Goal: Information Seeking & Learning: Learn about a topic

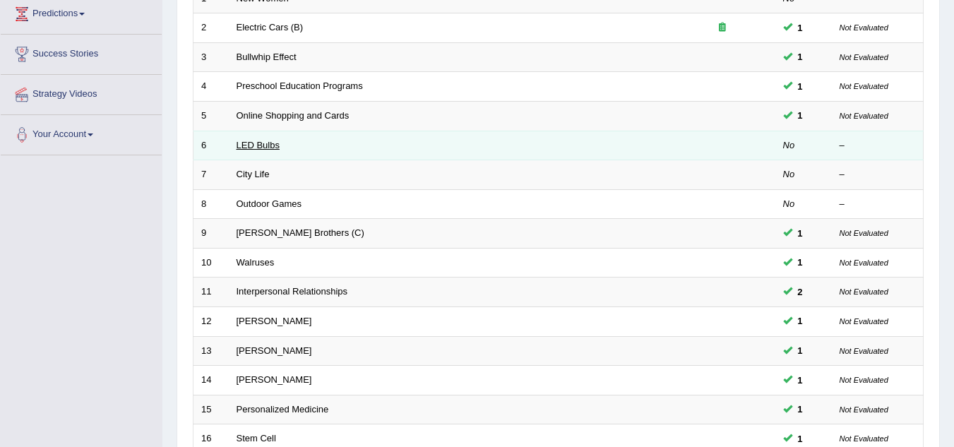
scroll to position [277, 0]
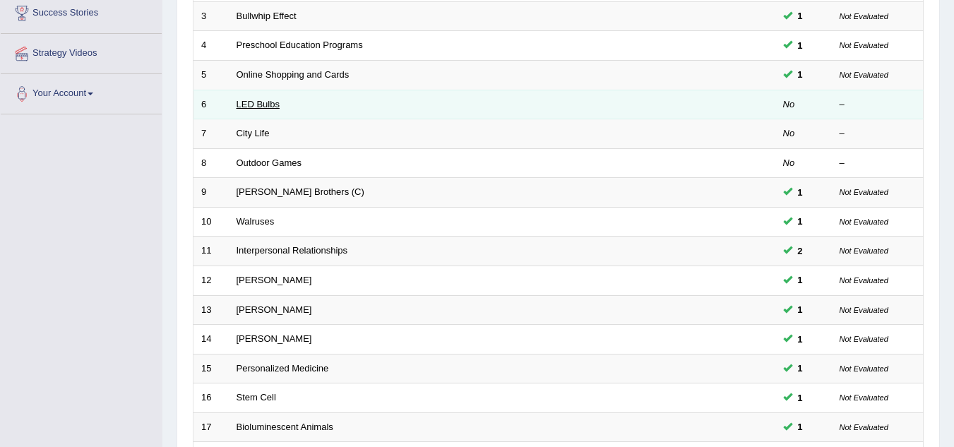
click at [268, 134] on link "City Life" at bounding box center [253, 133] width 33 height 11
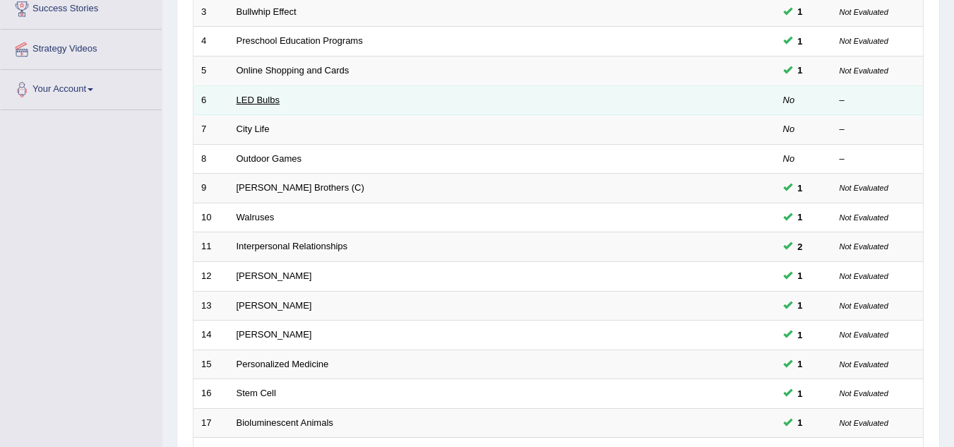
click at [258, 104] on link "LED Bulbs" at bounding box center [258, 100] width 43 height 11
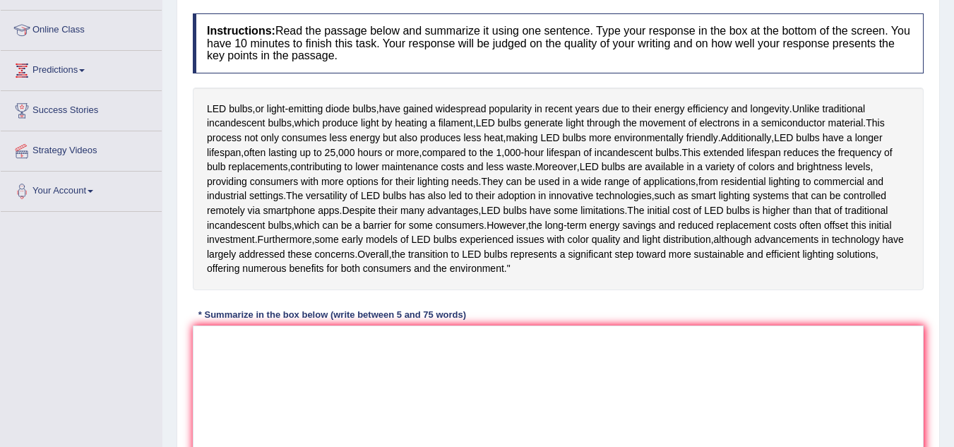
scroll to position [176, 0]
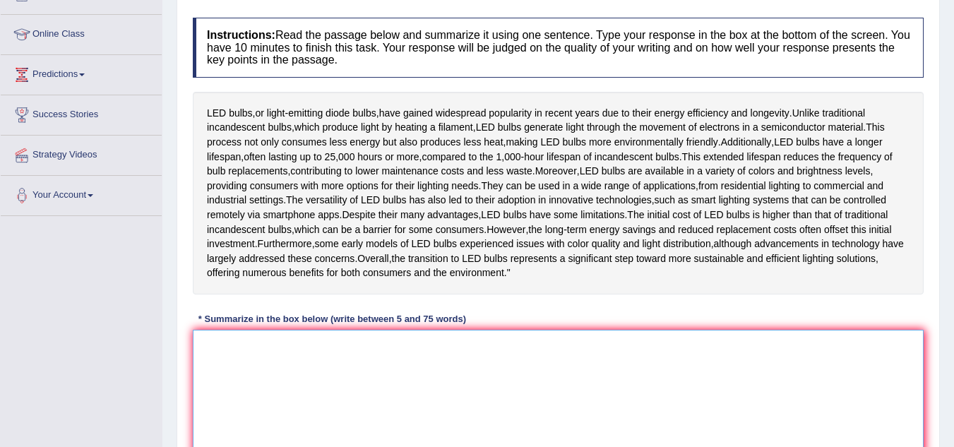
click at [245, 383] on textarea at bounding box center [558, 398] width 731 height 137
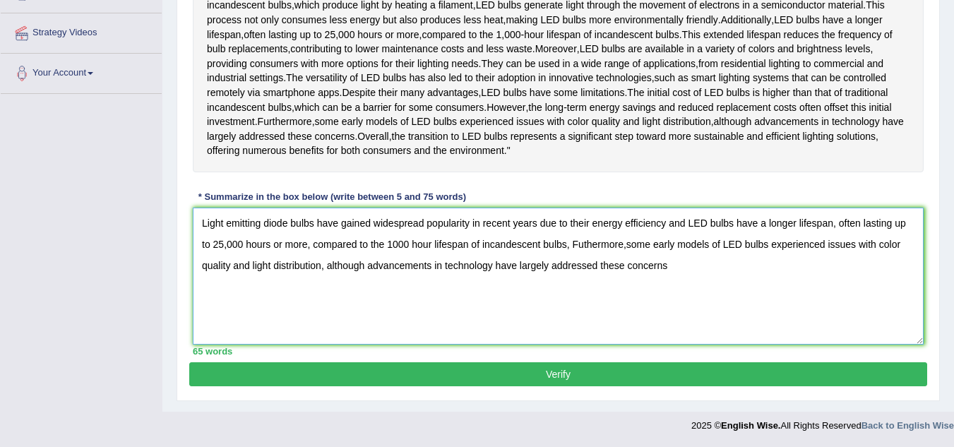
scroll to position [339, 0]
type textarea "Light emitting diode bulbs have gained widespread popularity in recent years du…"
click at [415, 371] on button "Verify" at bounding box center [558, 374] width 738 height 24
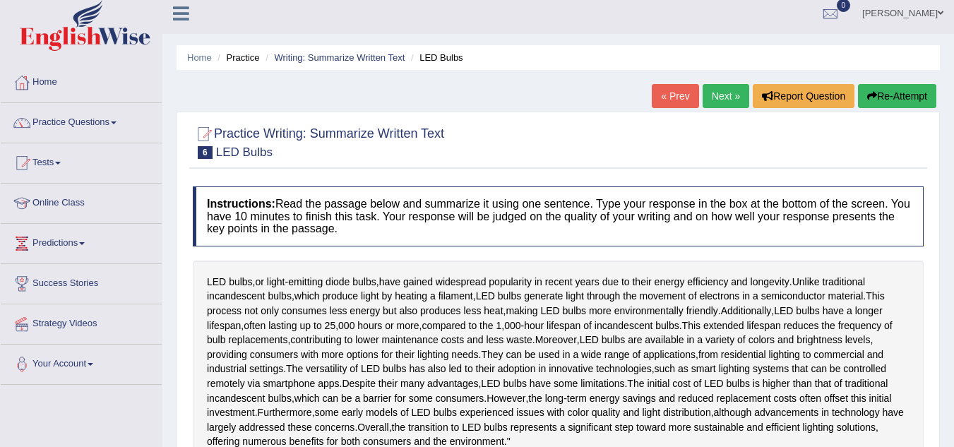
scroll to position [0, 0]
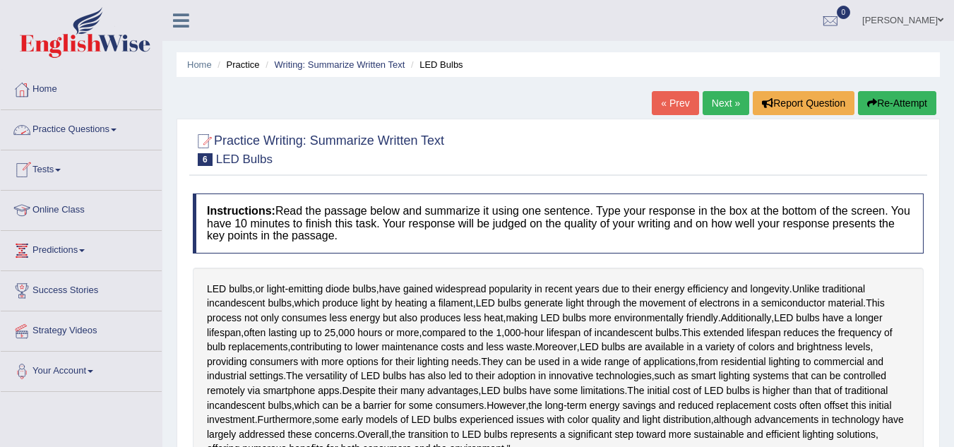
click at [107, 131] on link "Practice Questions" at bounding box center [81, 127] width 161 height 35
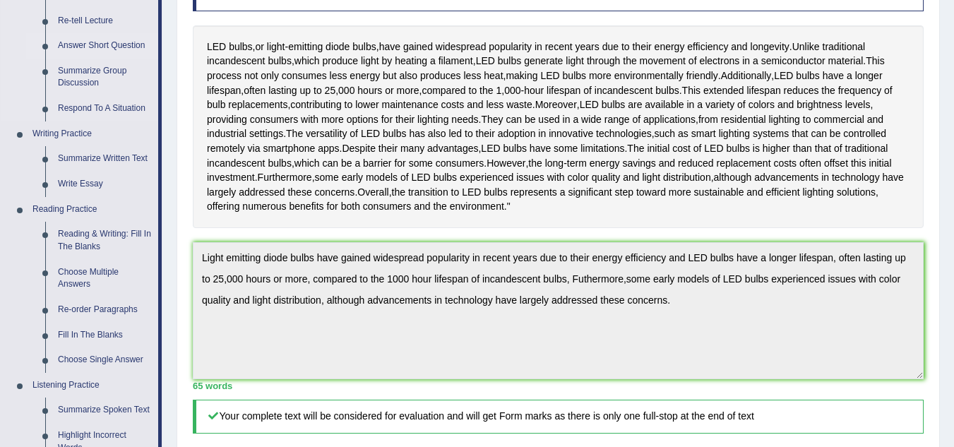
scroll to position [272, 0]
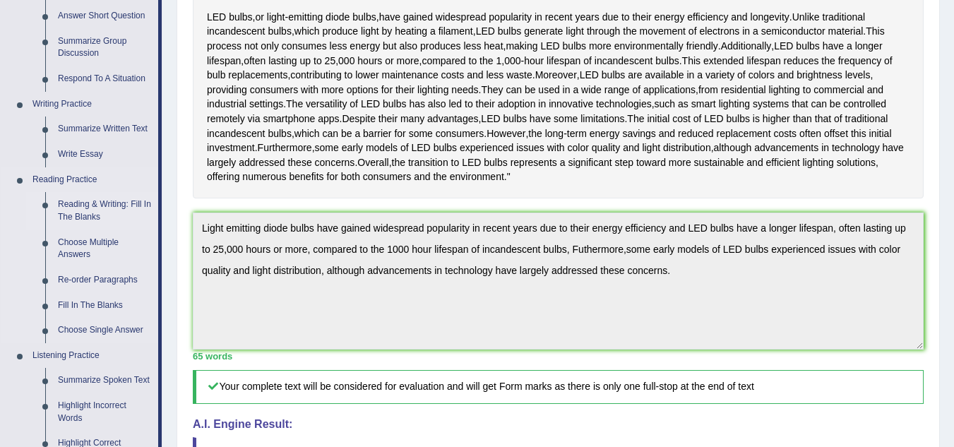
click at [110, 203] on link "Reading & Writing: Fill In The Blanks" at bounding box center [105, 210] width 107 height 37
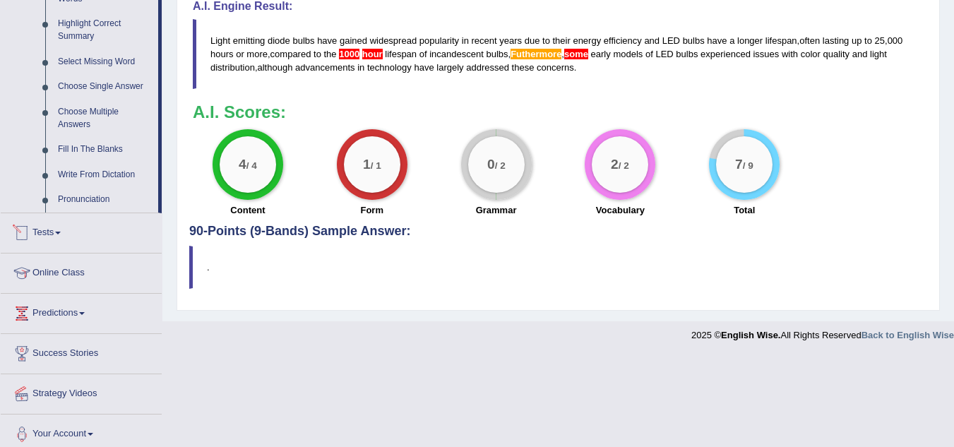
scroll to position [643, 0]
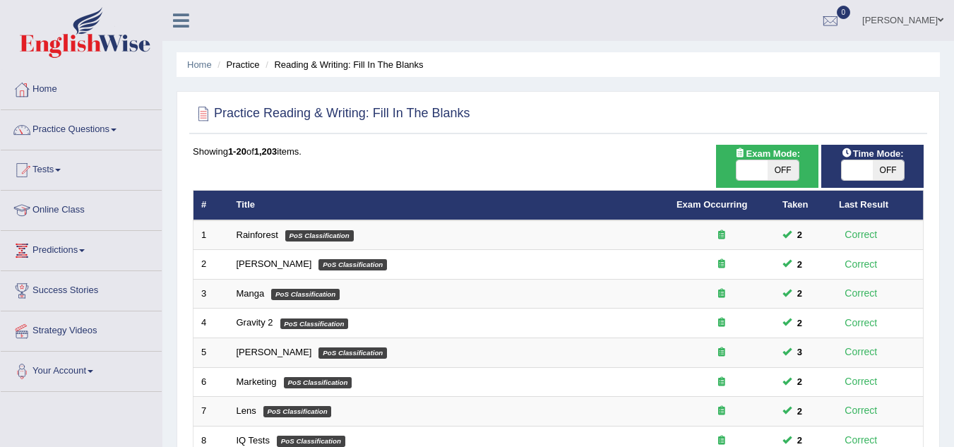
click at [110, 203] on link "Online Class" at bounding box center [81, 208] width 161 height 35
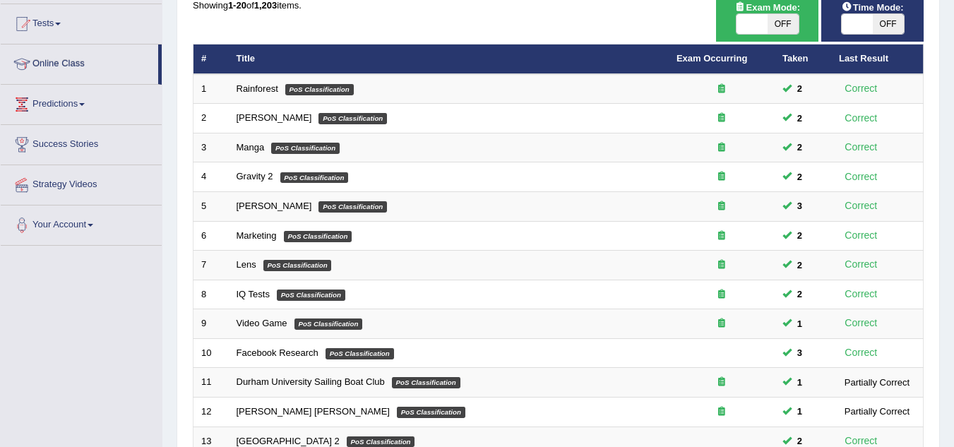
scroll to position [488, 0]
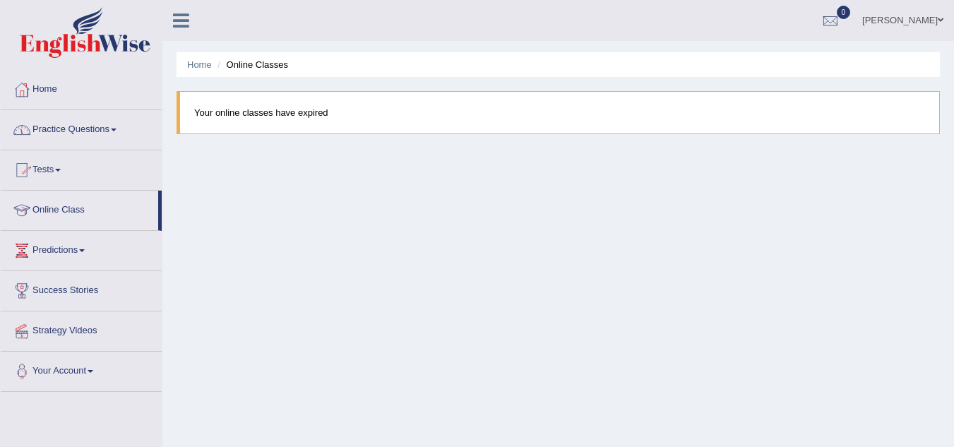
click at [112, 133] on link "Practice Questions" at bounding box center [81, 127] width 161 height 35
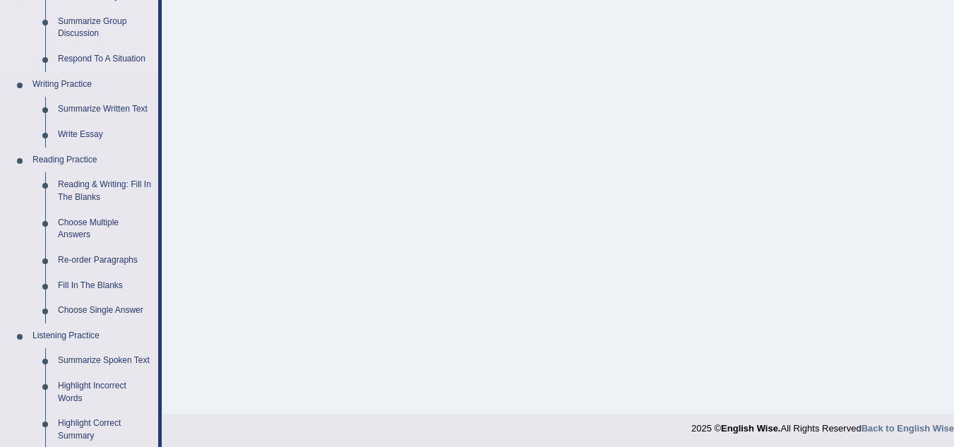
scroll to position [292, 0]
click at [112, 182] on link "Reading & Writing: Fill In The Blanks" at bounding box center [105, 190] width 107 height 37
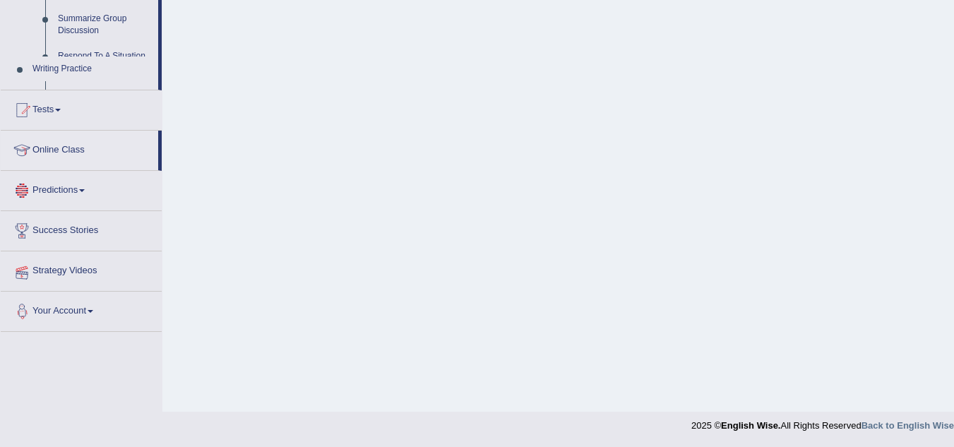
scroll to position [667, 0]
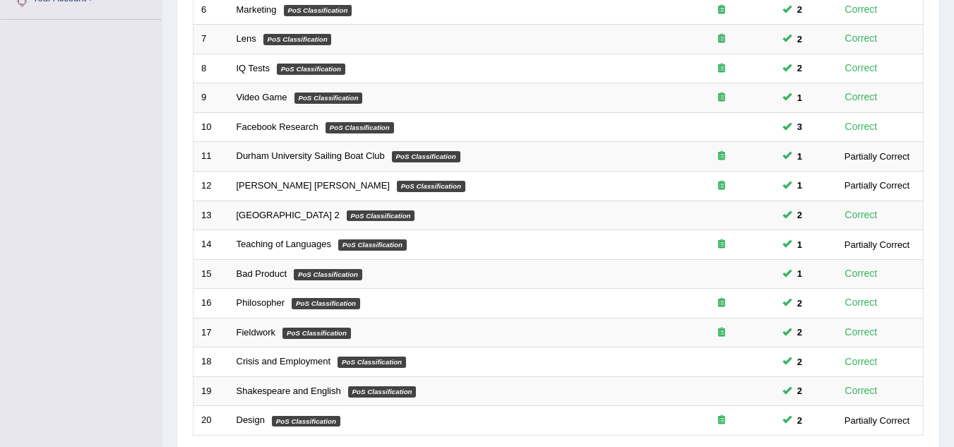
scroll to position [488, 0]
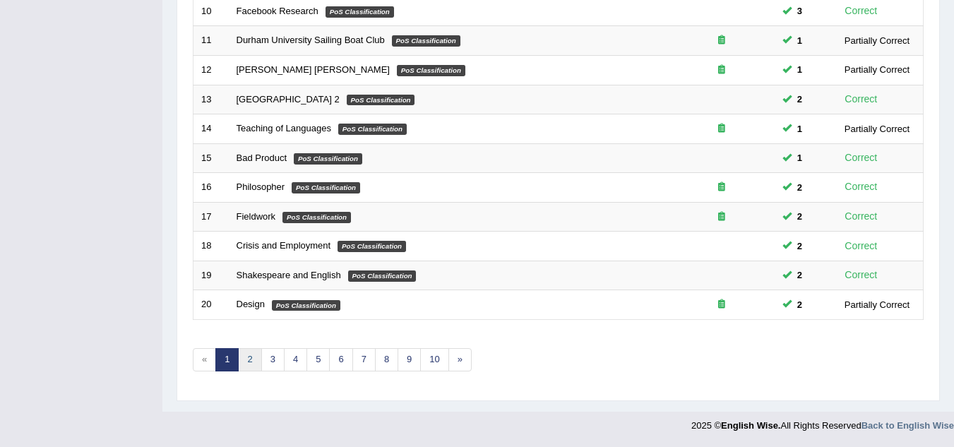
click at [252, 359] on link "2" at bounding box center [249, 359] width 23 height 23
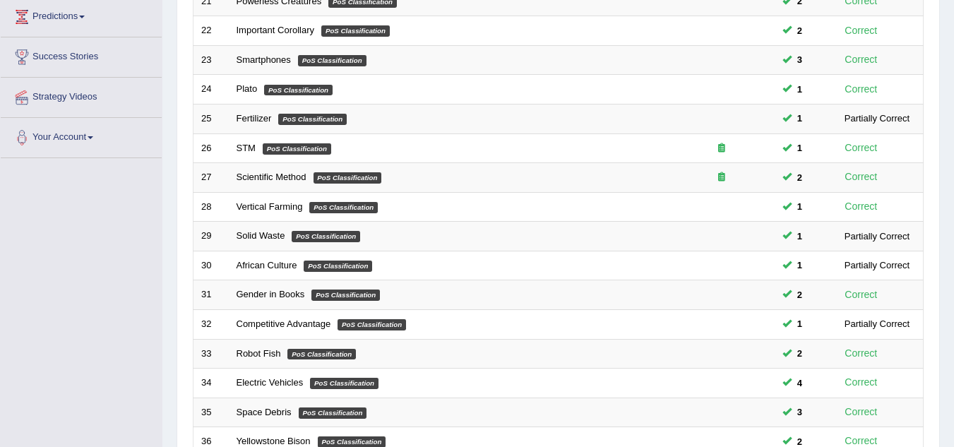
scroll to position [488, 0]
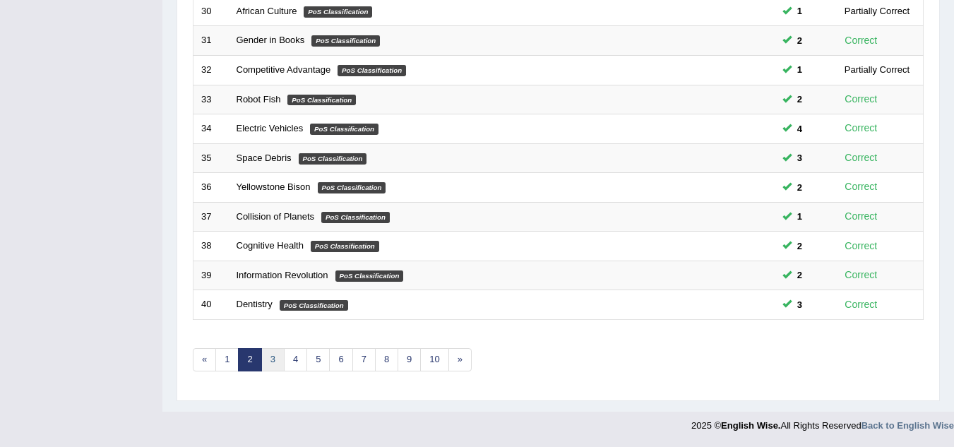
click at [273, 362] on link "3" at bounding box center [272, 359] width 23 height 23
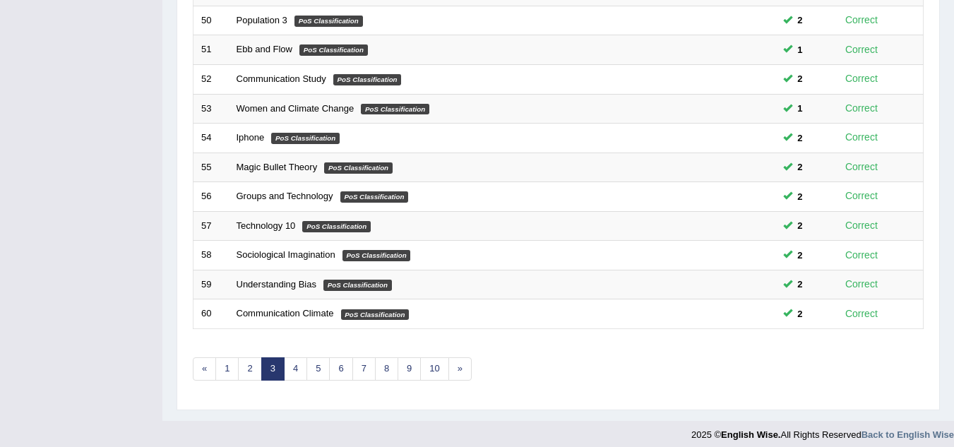
scroll to position [488, 0]
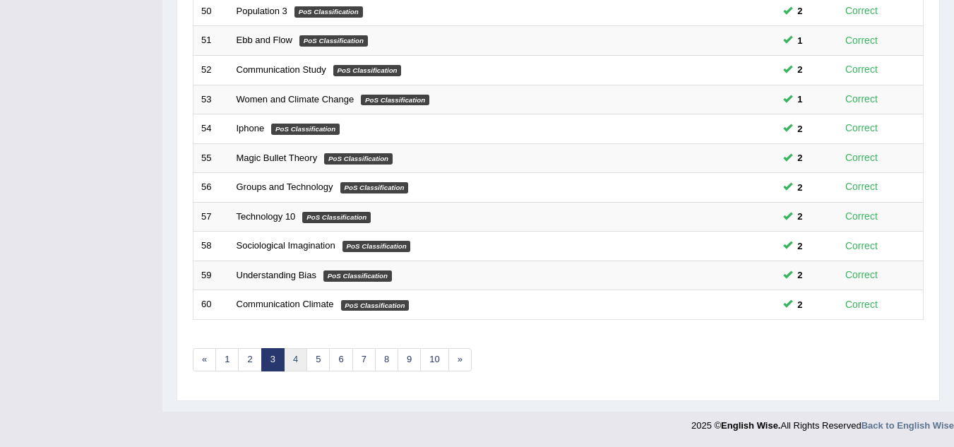
click at [293, 358] on link "4" at bounding box center [295, 359] width 23 height 23
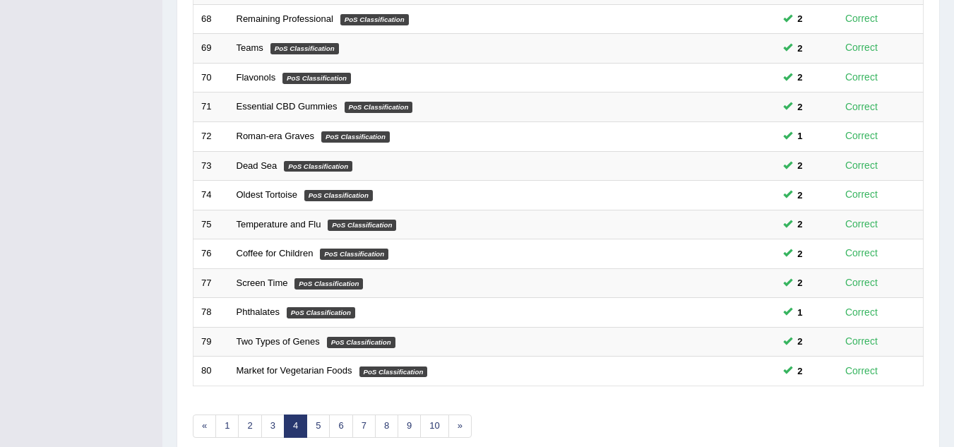
scroll to position [488, 0]
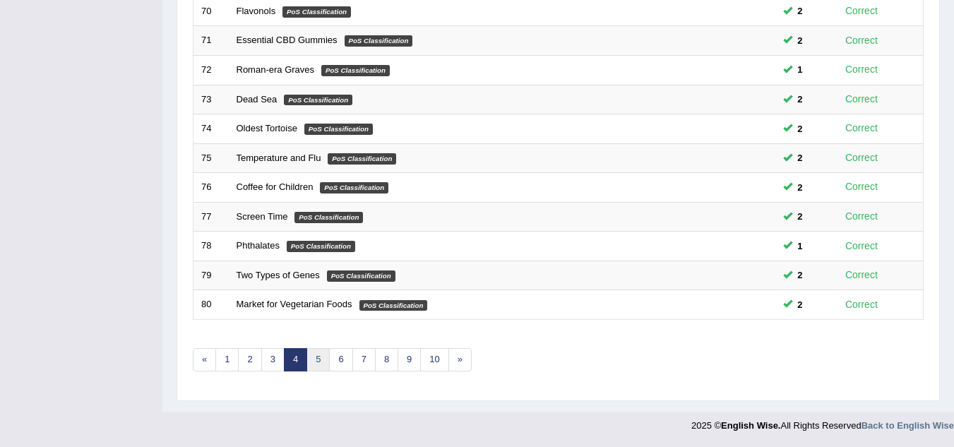
click at [321, 362] on link "5" at bounding box center [317, 359] width 23 height 23
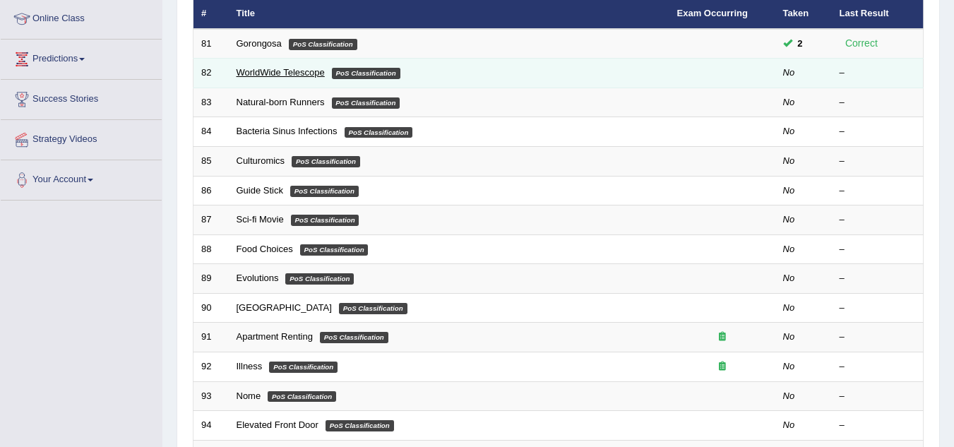
click at [296, 73] on link "WorldWide Telescope" at bounding box center [281, 72] width 88 height 11
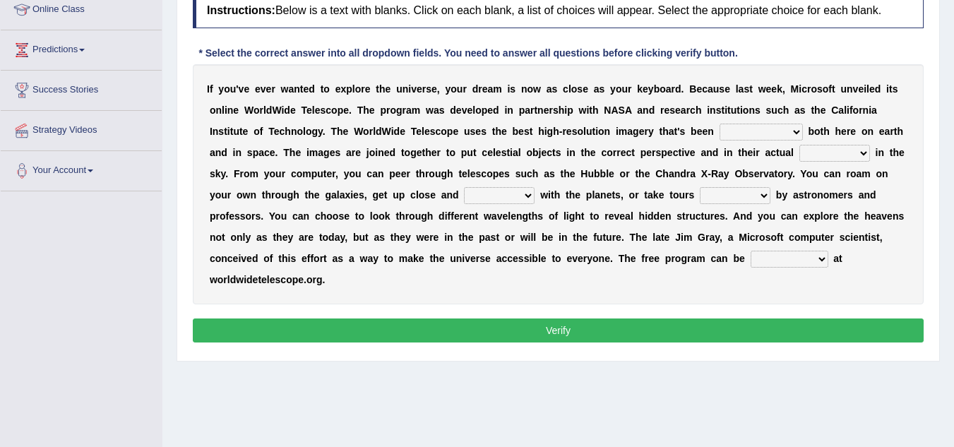
scroll to position [220, 0]
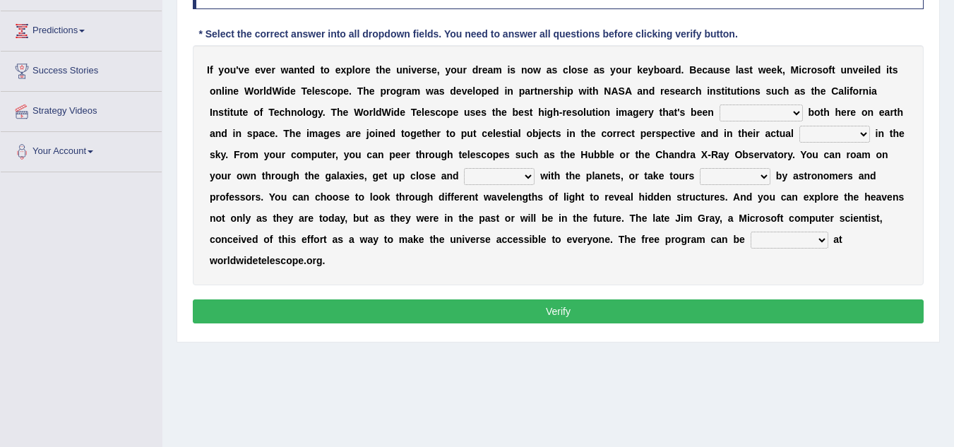
click at [740, 110] on select "degraded ascended remonstrated generated" at bounding box center [760, 112] width 83 height 17
select select "ascended"
click at [719, 104] on select "degraded ascended remonstrated generated" at bounding box center [760, 112] width 83 height 17
click at [823, 133] on select "aspects parts conditions positions" at bounding box center [834, 134] width 71 height 17
select select "positions"
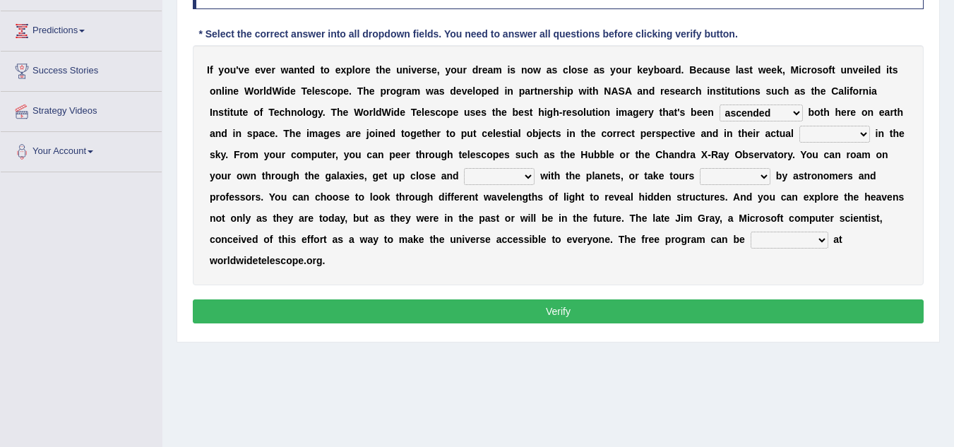
click at [799, 126] on select "aspects parts conditions positions" at bounding box center [834, 134] width 71 height 17
click at [484, 172] on select "personal individual apart polite" at bounding box center [499, 176] width 71 height 17
select select "apart"
click at [464, 168] on select "personal individual apart polite" at bounding box center [499, 176] width 71 height 17
click at [711, 180] on select "guide guided guiding to guide" at bounding box center [735, 176] width 71 height 17
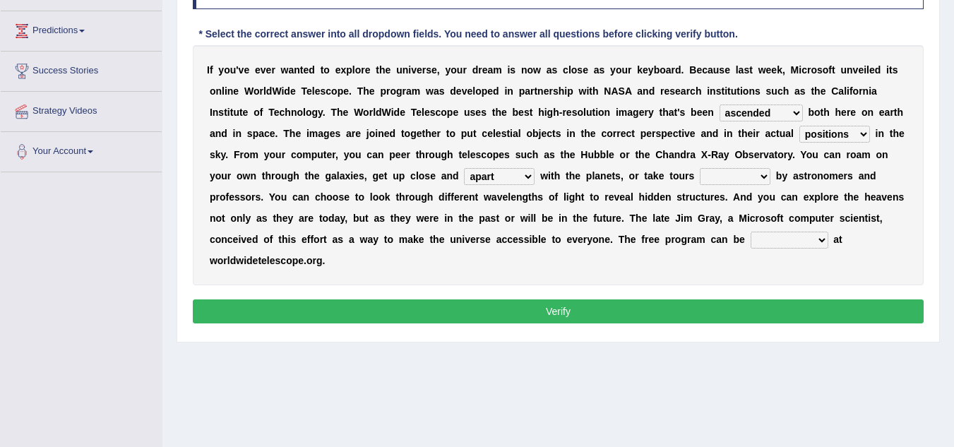
click at [711, 180] on select "guide guided guiding to guide" at bounding box center [735, 176] width 71 height 17
select select "guiding"
click at [700, 168] on select "guide guided guiding to guide" at bounding box center [735, 176] width 71 height 17
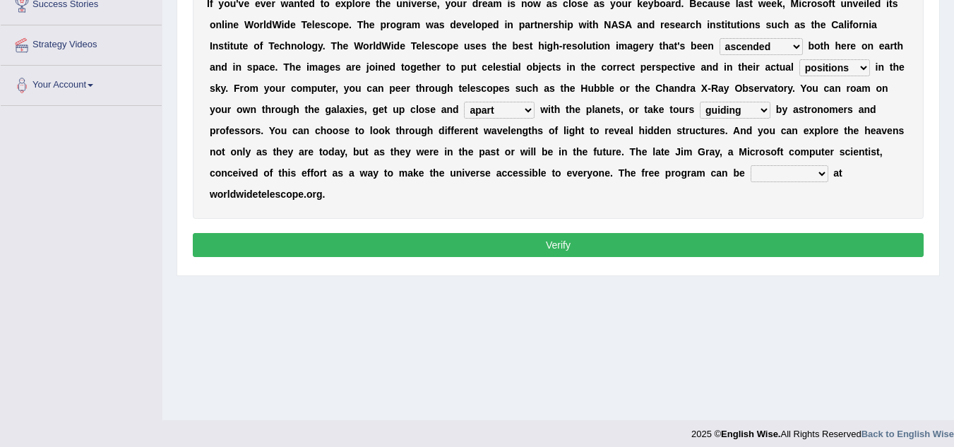
scroll to position [294, 0]
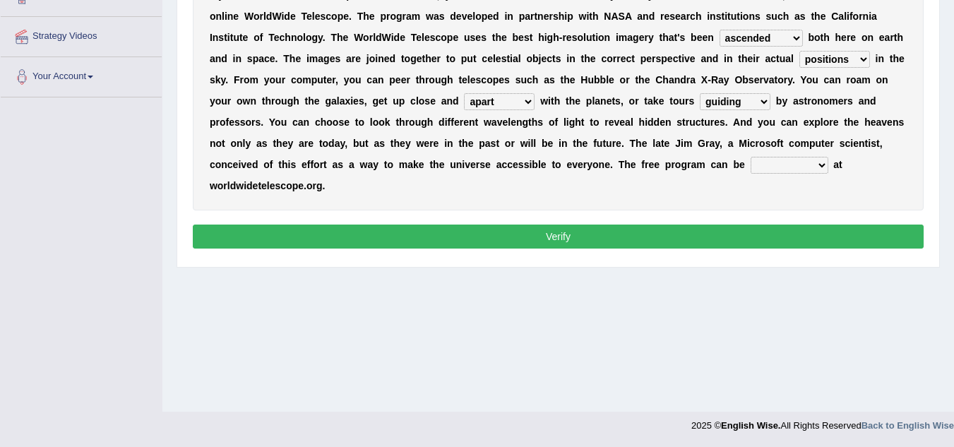
click at [765, 163] on select "upheld downloaded loaded posted" at bounding box center [790, 165] width 78 height 17
click at [775, 165] on select "upheld downloaded loaded posted" at bounding box center [790, 165] width 78 height 17
select select "upheld"
click at [751, 157] on select "upheld downloaded loaded posted" at bounding box center [790, 165] width 78 height 17
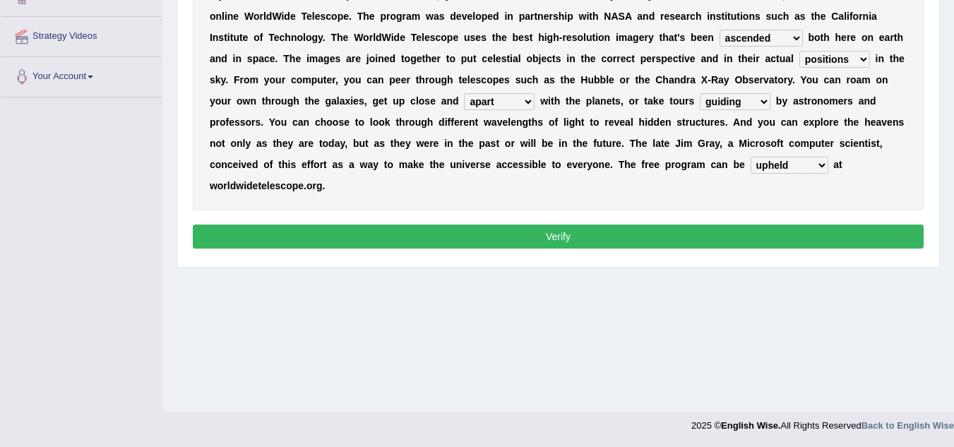
click at [708, 232] on button "Verify" at bounding box center [558, 237] width 731 height 24
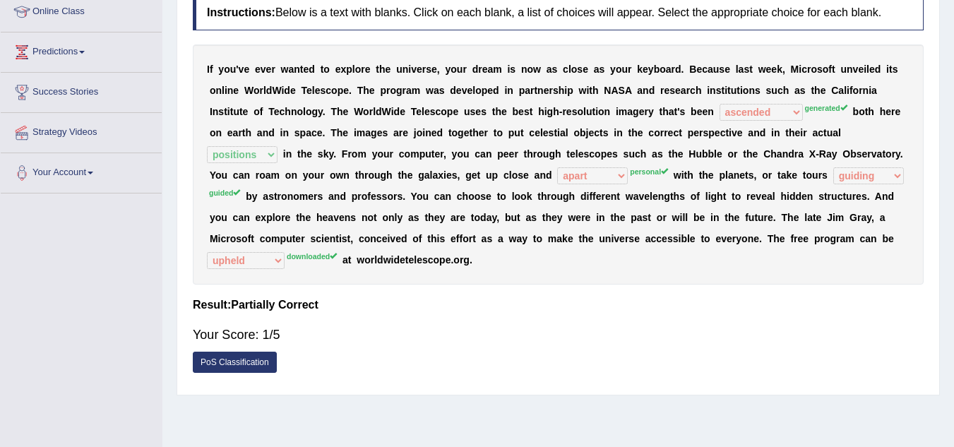
scroll to position [65, 0]
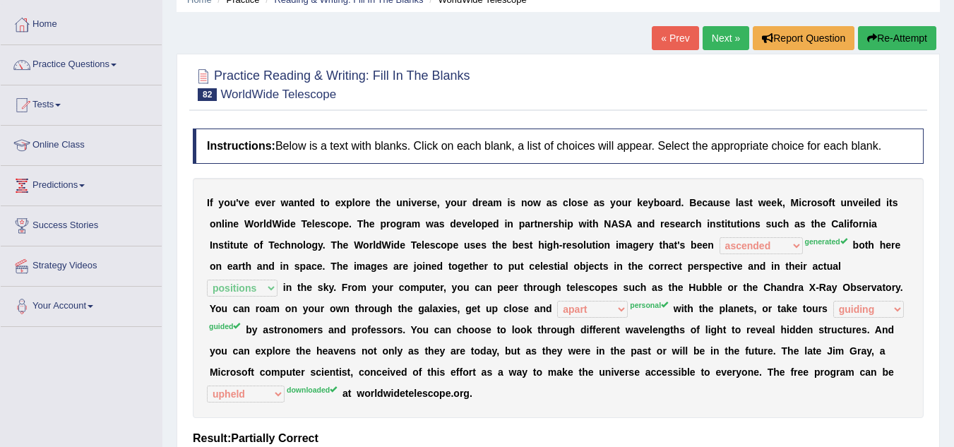
click at [879, 32] on button "Re-Attempt" at bounding box center [897, 38] width 78 height 24
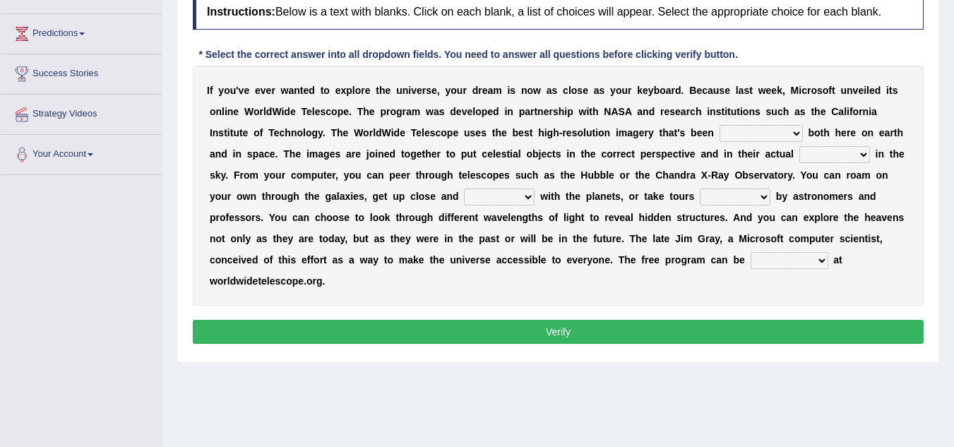
scroll to position [218, 0]
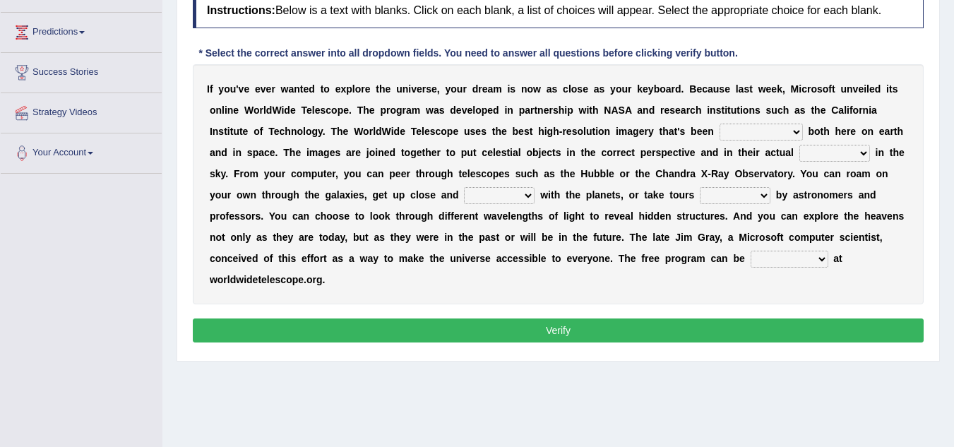
click at [734, 128] on select "degraded ascended remonstrated generated" at bounding box center [760, 132] width 83 height 17
select select "generated"
click at [719, 124] on select "degraded ascended remonstrated generated" at bounding box center [760, 132] width 83 height 17
click at [806, 149] on select "aspects parts conditions positions" at bounding box center [834, 153] width 71 height 17
select select "aspects"
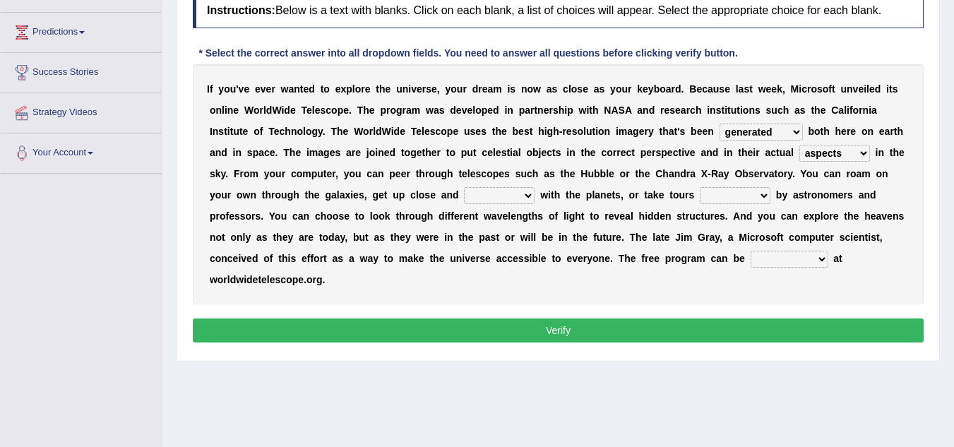
click at [799, 145] on select "aspects parts conditions positions" at bounding box center [834, 153] width 71 height 17
click at [503, 191] on select "personal individual apart polite" at bounding box center [499, 195] width 71 height 17
select select "individual"
click at [464, 187] on select "personal individual apart polite" at bounding box center [499, 195] width 71 height 17
click at [721, 196] on select "guide guided guiding to guide" at bounding box center [735, 195] width 71 height 17
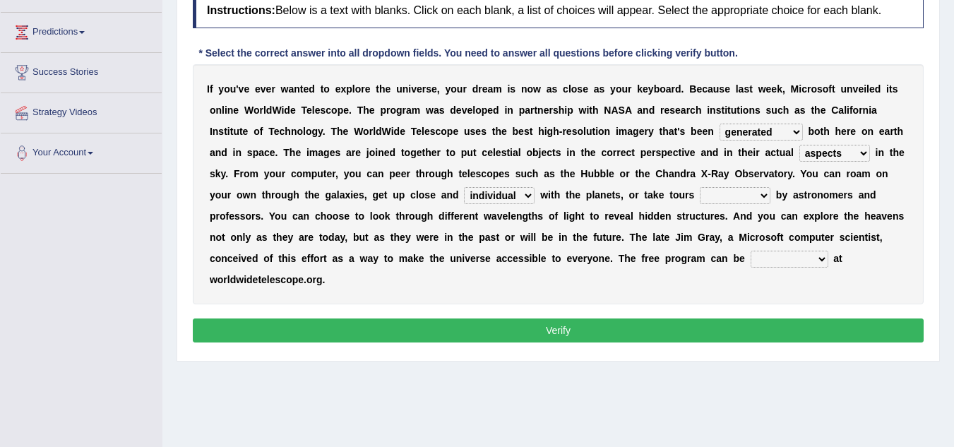
select select "guided"
click at [700, 187] on select "guide guided guiding to guide" at bounding box center [735, 195] width 71 height 17
click at [766, 255] on select "upheld downloaded loaded posted" at bounding box center [790, 259] width 78 height 17
select select "upheld"
click at [751, 251] on select "upheld downloaded loaded posted" at bounding box center [790, 259] width 78 height 17
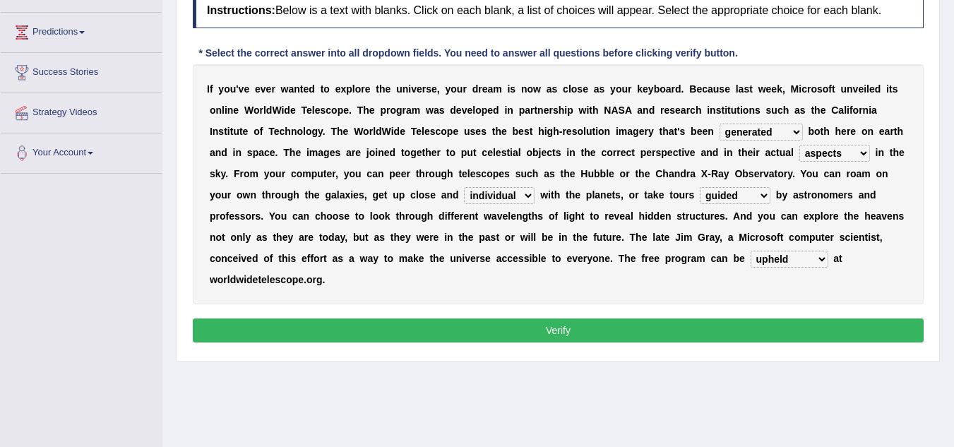
click at [770, 321] on button "Verify" at bounding box center [558, 330] width 731 height 24
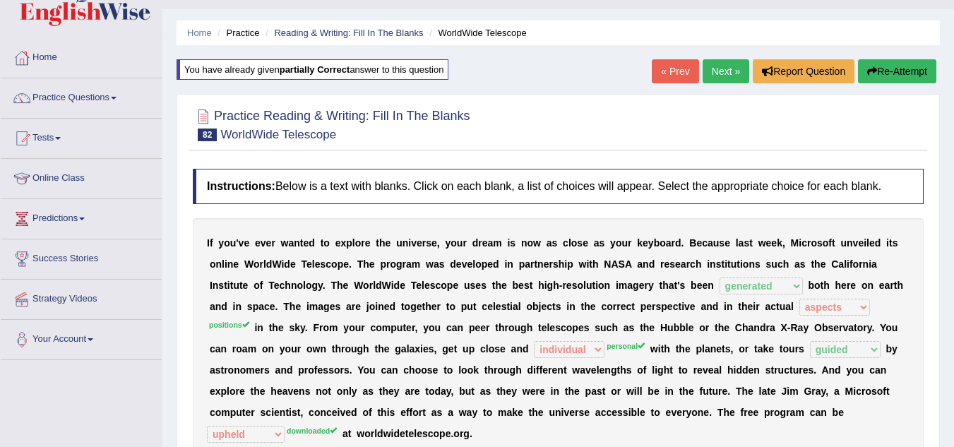
scroll to position [30, 0]
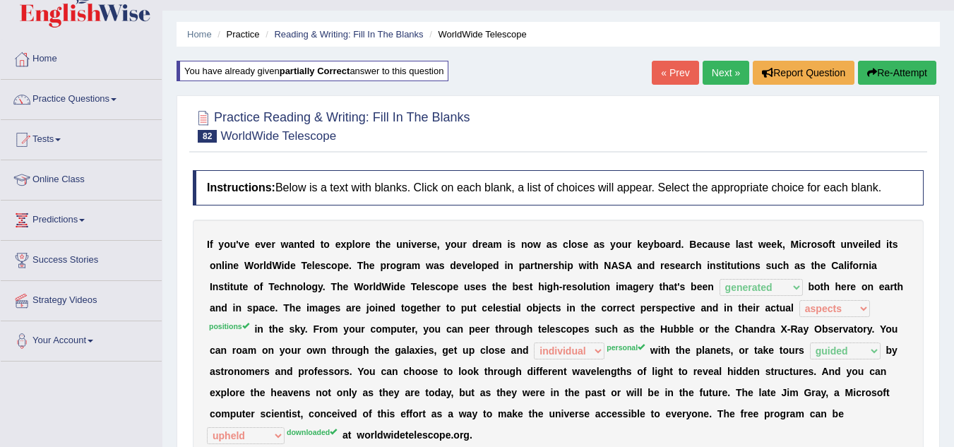
click at [887, 64] on button "Re-Attempt" at bounding box center [897, 73] width 78 height 24
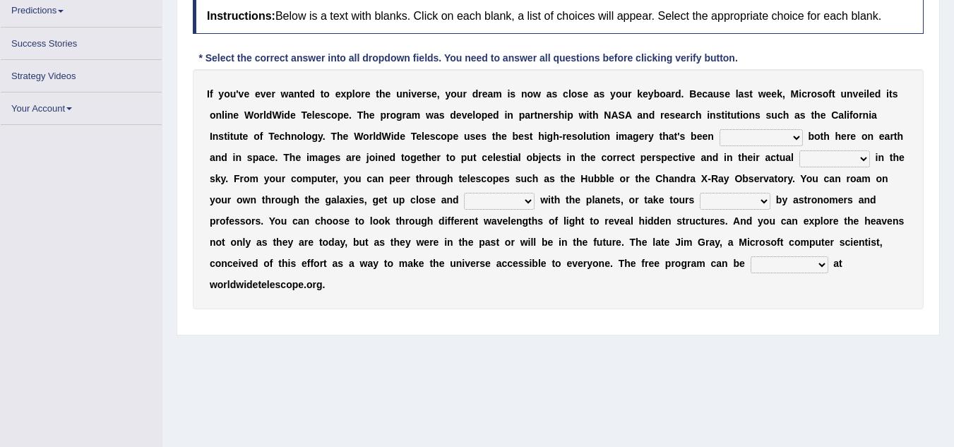
scroll to position [207, 0]
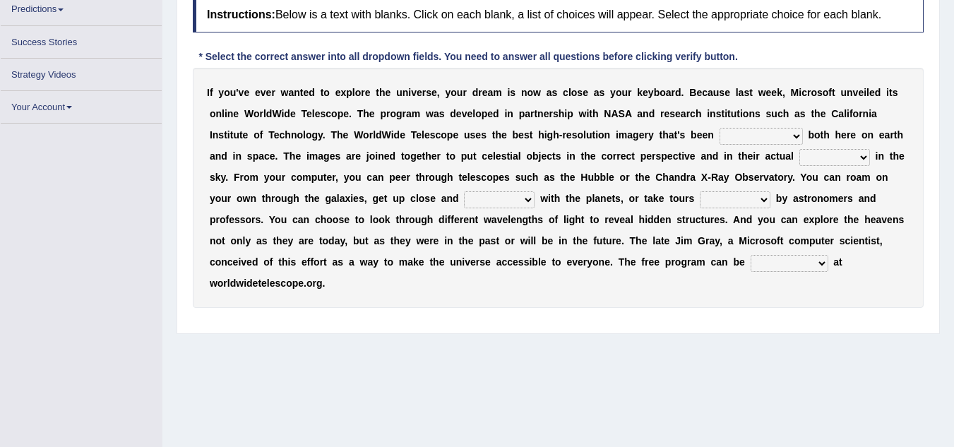
click at [761, 133] on select "degraded ascended remonstrated generated" at bounding box center [760, 136] width 83 height 17
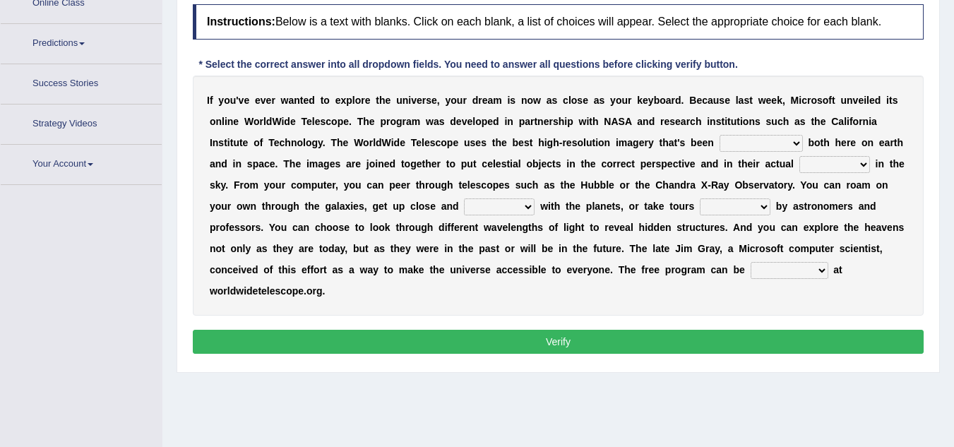
scroll to position [241, 0]
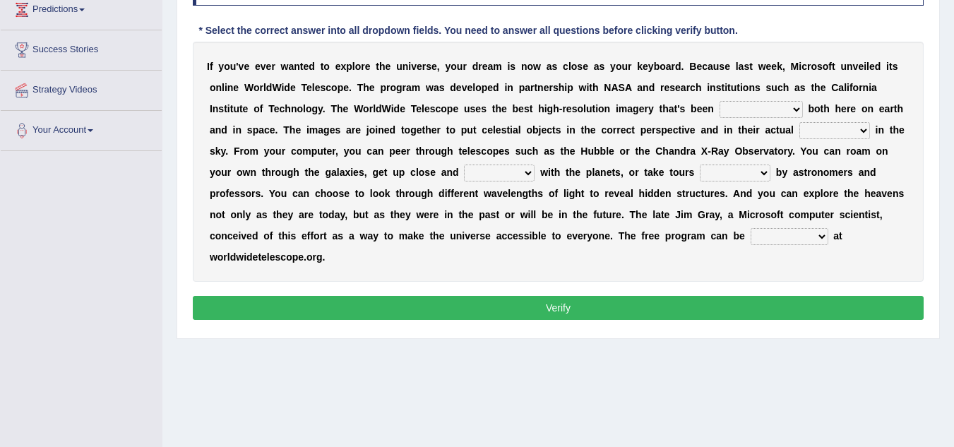
select select "generated"
click at [719, 101] on select "degraded ascended remonstrated generated" at bounding box center [760, 109] width 83 height 17
click at [815, 137] on select "aspects parts conditions positions" at bounding box center [834, 130] width 71 height 17
select select "positions"
click at [799, 122] on select "aspects parts conditions positions" at bounding box center [834, 130] width 71 height 17
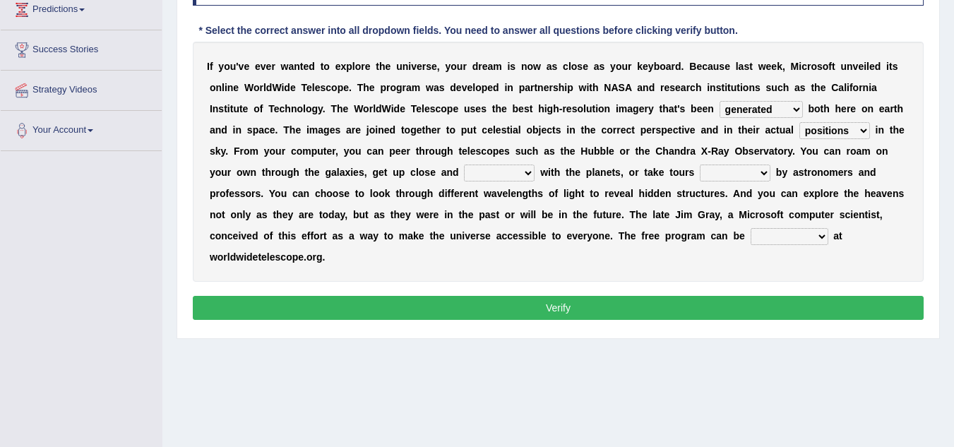
click at [502, 177] on select "personal individual apart polite" at bounding box center [499, 173] width 71 height 17
select select "personal"
click at [464, 165] on select "personal individual apart polite" at bounding box center [499, 173] width 71 height 17
click at [735, 169] on select "guide guided guiding to guide" at bounding box center [735, 173] width 71 height 17
select select "guided"
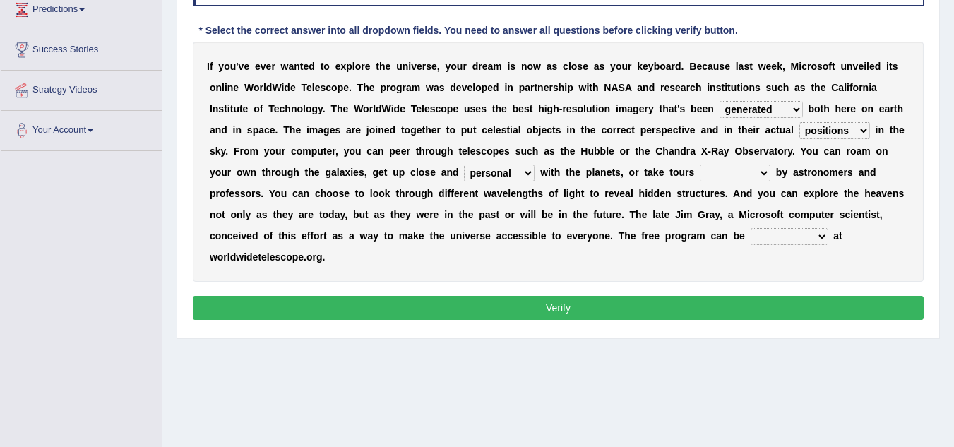
click at [700, 165] on select "guide guided guiding to guide" at bounding box center [735, 173] width 71 height 17
click at [767, 240] on select "upheld downloaded loaded posted" at bounding box center [790, 236] width 78 height 17
select select "downloaded"
click at [751, 228] on select "upheld downloaded loaded posted" at bounding box center [790, 236] width 78 height 17
click at [801, 313] on button "Verify" at bounding box center [558, 308] width 731 height 24
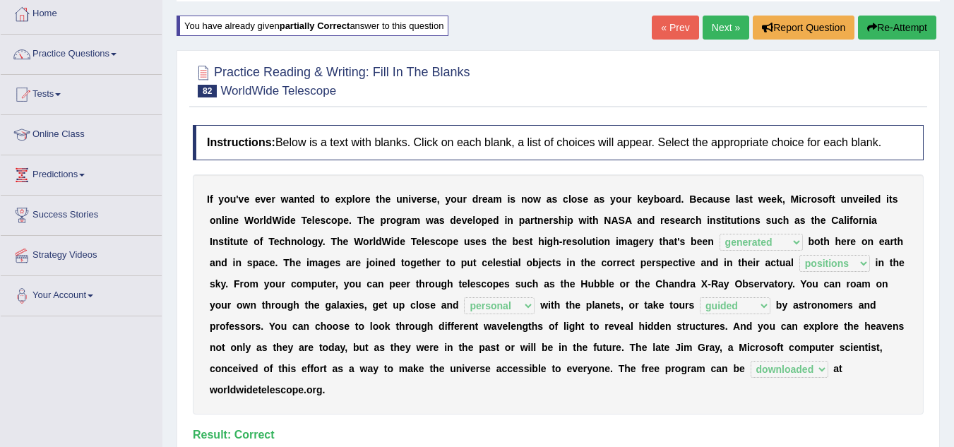
scroll to position [76, 0]
click at [709, 28] on link "Next »" at bounding box center [726, 27] width 47 height 24
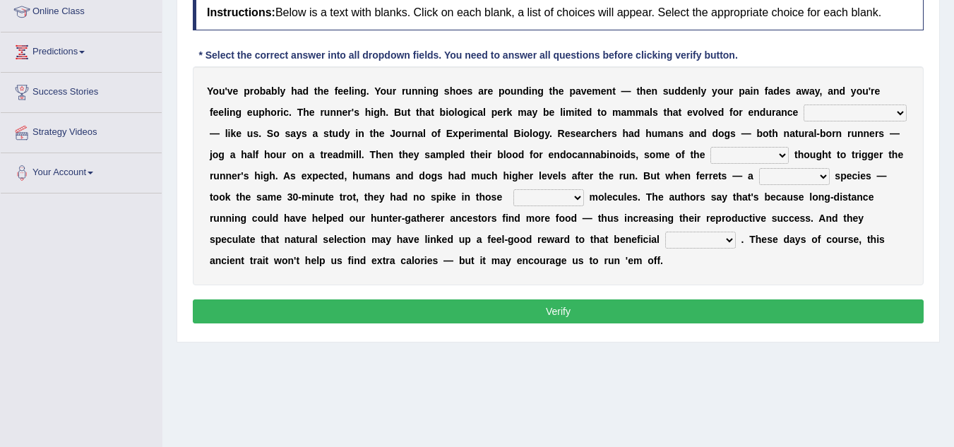
scroll to position [201, 0]
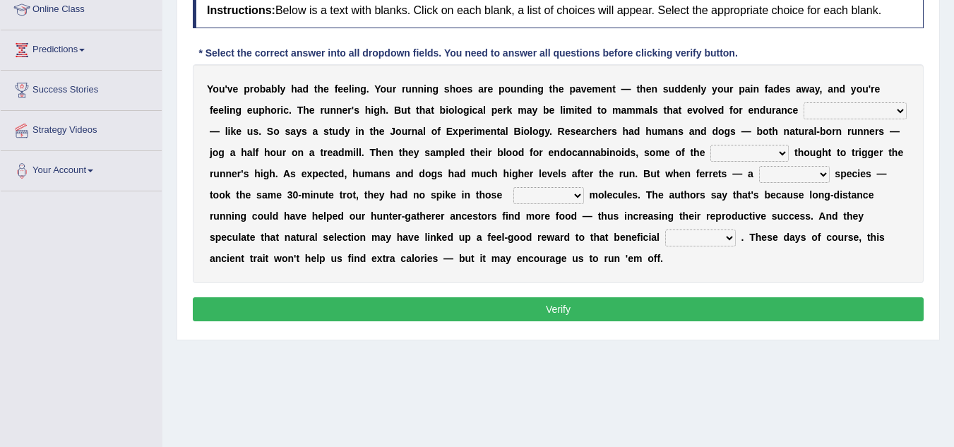
click at [842, 109] on select "[PERSON_NAME] personalize classifies exercise" at bounding box center [855, 110] width 103 height 17
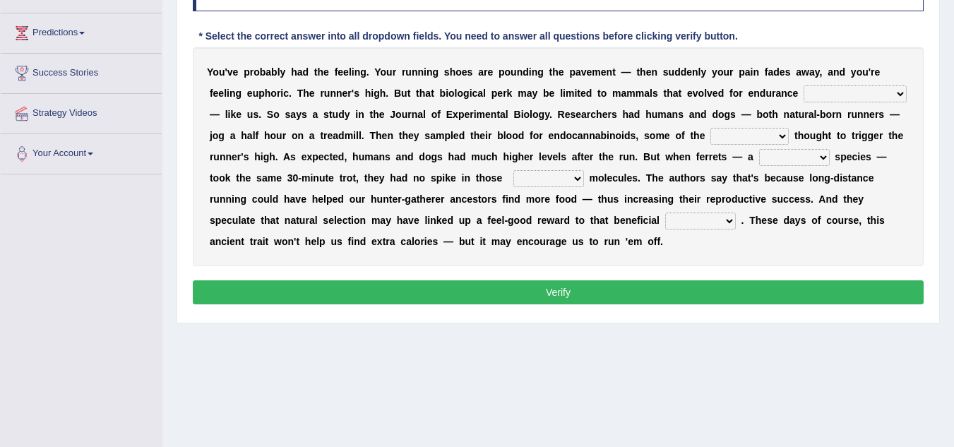
scroll to position [217, 0]
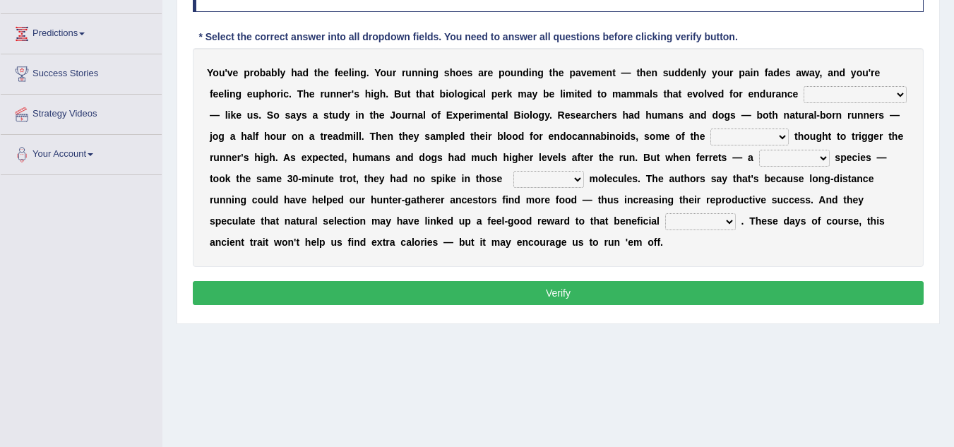
click at [823, 99] on select "dykes personalize classifies exercise" at bounding box center [855, 94] width 103 height 17
select select "personalize"
click at [804, 86] on select "dykes personalize classifies exercise" at bounding box center [855, 94] width 103 height 17
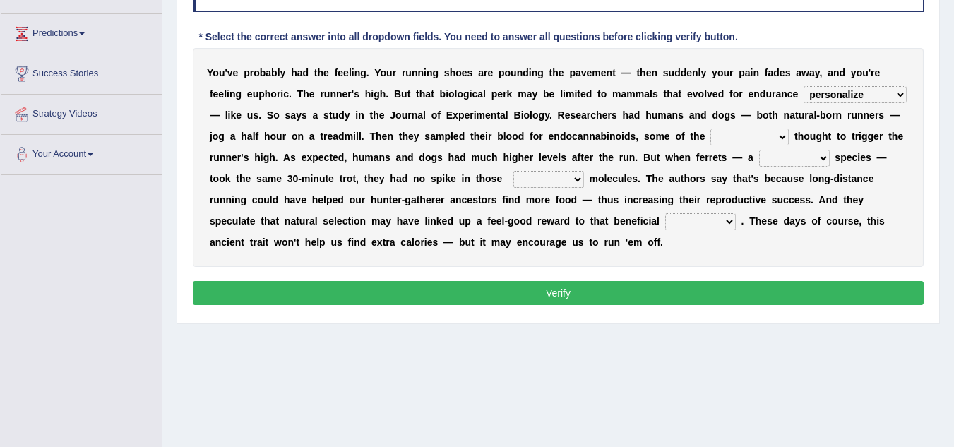
click at [842, 98] on select "dykes personalize classifies exercise" at bounding box center [855, 94] width 103 height 17
click at [909, 189] on div "Y o u ' v e p r o b a b l y h a d t h e f e e l i n g . Y o u r r u n n i n g s…" at bounding box center [558, 157] width 731 height 219
click at [718, 133] on select "almshouse turnarounds compounds foxhounds" at bounding box center [749, 137] width 78 height 17
select select "compounds"
click at [710, 129] on select "almshouse turnarounds compounds foxhounds" at bounding box center [749, 137] width 78 height 17
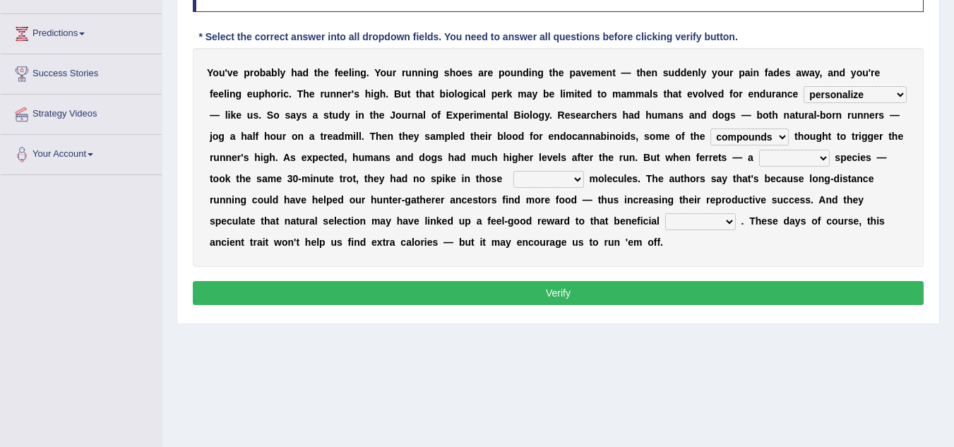
click at [804, 153] on select "excellency merely faerie sedentary" at bounding box center [794, 158] width 71 height 17
select select "faerie"
click at [759, 150] on select "excellency merely faerie sedentary" at bounding box center [794, 158] width 71 height 17
click at [563, 183] on select "groaned feel-good inchoate loaned" at bounding box center [548, 179] width 71 height 17
select select "loaned"
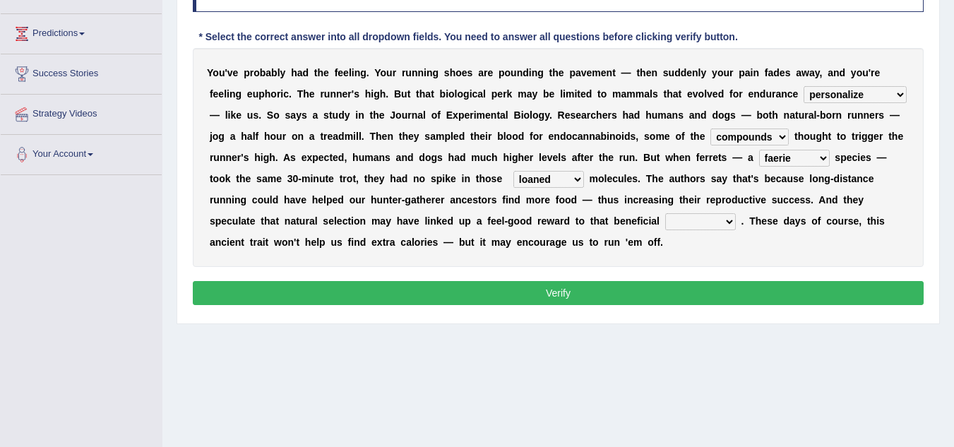
click at [513, 171] on select "groaned feel-good inchoate loaned" at bounding box center [548, 179] width 71 height 17
click at [691, 220] on select "wager exchanger behavior regulator" at bounding box center [700, 221] width 71 height 17
select select "behavior"
click at [665, 213] on select "wager exchanger behavior regulator" at bounding box center [700, 221] width 71 height 17
click at [702, 289] on button "Verify" at bounding box center [558, 293] width 731 height 24
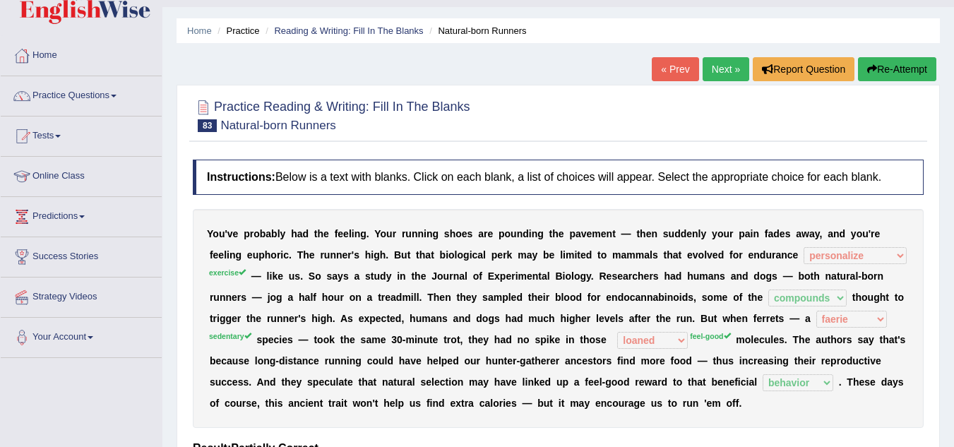
scroll to position [24, 0]
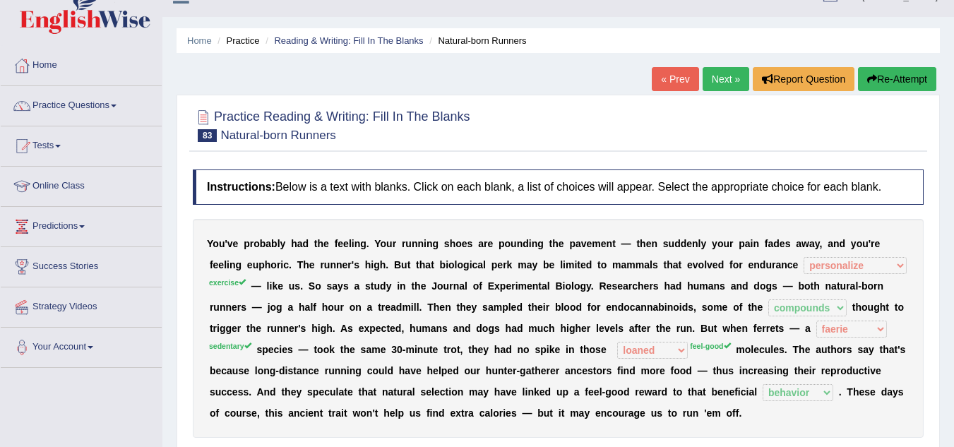
click at [899, 83] on button "Re-Attempt" at bounding box center [897, 79] width 78 height 24
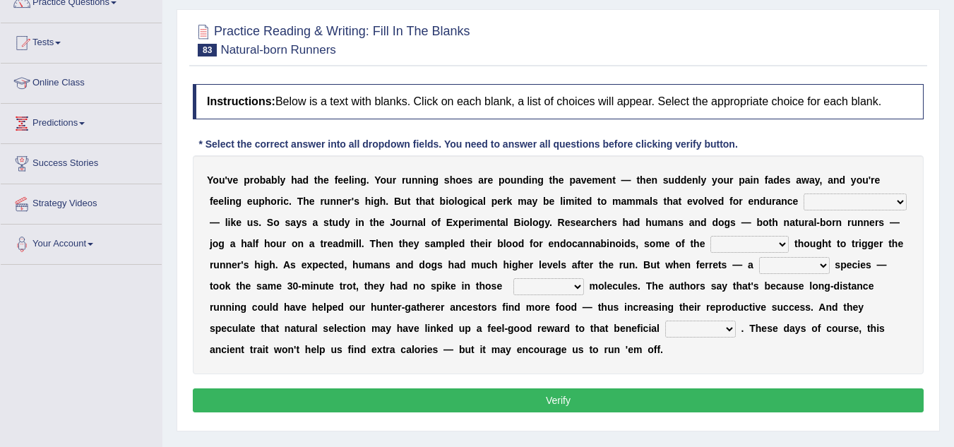
scroll to position [135, 0]
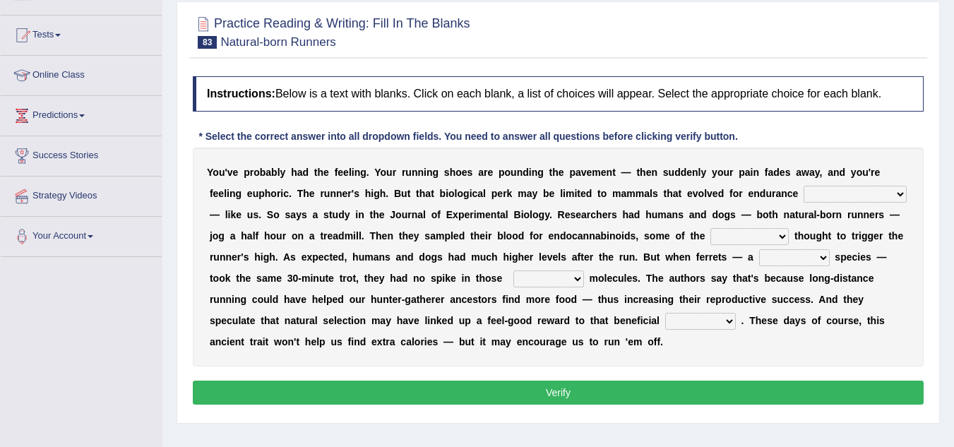
click at [817, 190] on select "[PERSON_NAME] personalize classifies exercise" at bounding box center [855, 194] width 103 height 17
click at [804, 186] on select "[PERSON_NAME] personalize classifies exercise" at bounding box center [855, 194] width 103 height 17
click at [844, 192] on select "[PERSON_NAME] personalize classifies exercise" at bounding box center [855, 194] width 103 height 17
select select "exercise"
click at [804, 186] on select "[PERSON_NAME] personalize classifies exercise" at bounding box center [855, 194] width 103 height 17
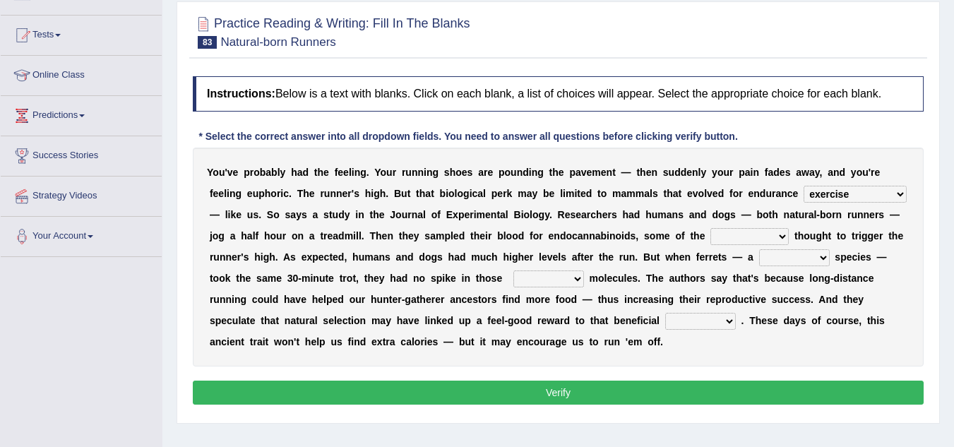
click at [729, 241] on select "almshouse turnarounds compounds foxhounds" at bounding box center [749, 236] width 78 height 17
select select "almshouse"
click at [710, 228] on select "almshouse turnarounds compounds foxhounds" at bounding box center [749, 236] width 78 height 17
click at [779, 257] on select "excellency merely faerie sedentary" at bounding box center [794, 257] width 71 height 17
select select "excellency"
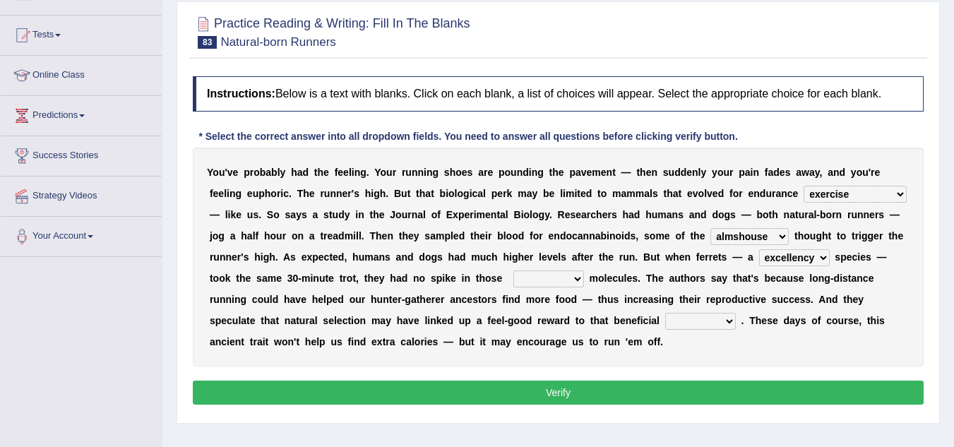
click at [759, 249] on select "excellency merely faerie sedentary" at bounding box center [794, 257] width 71 height 17
click at [510, 285] on div "Y o u ' v e p r o b a b l y h a d t h e f e e l i n g . Y o u r r u n n i n g s…" at bounding box center [558, 257] width 731 height 219
click at [519, 279] on select "groaned feel-good inchoate loaned" at bounding box center [548, 278] width 71 height 17
select select "groaned"
click at [513, 270] on select "groaned feel-good inchoate loaned" at bounding box center [548, 278] width 71 height 17
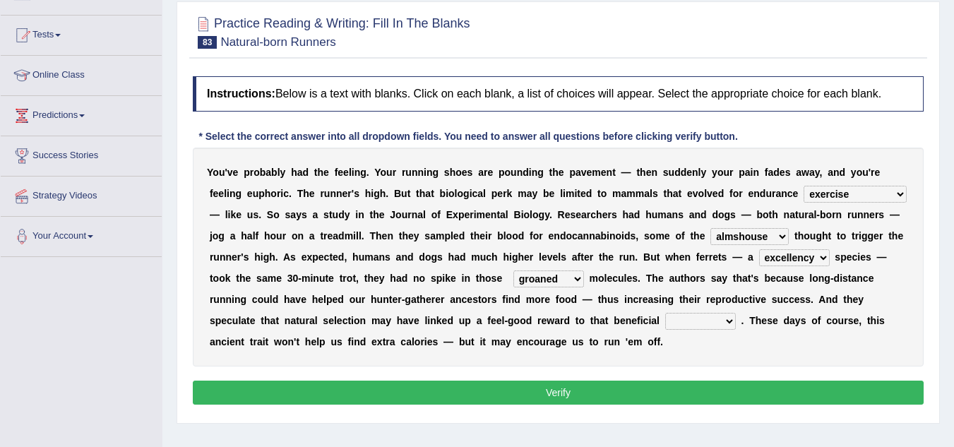
click at [694, 321] on select "wager exchanger behavior regulator" at bounding box center [700, 321] width 71 height 17
select select "behavior"
click at [665, 313] on select "wager exchanger behavior regulator" at bounding box center [700, 321] width 71 height 17
click at [707, 397] on button "Verify" at bounding box center [558, 393] width 731 height 24
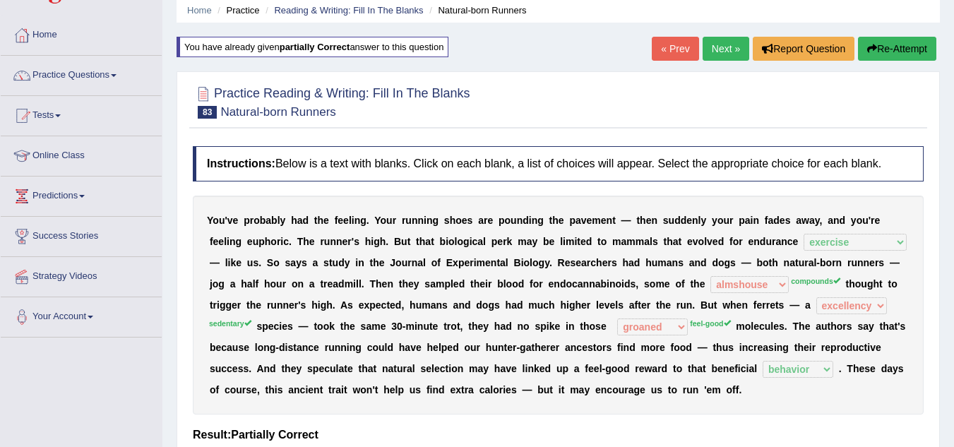
scroll to position [53, 0]
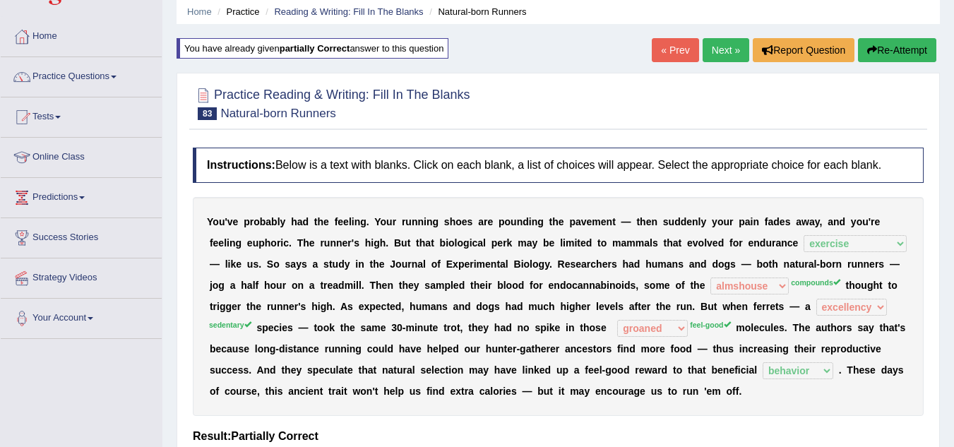
click at [870, 55] on icon "button" at bounding box center [872, 50] width 10 height 10
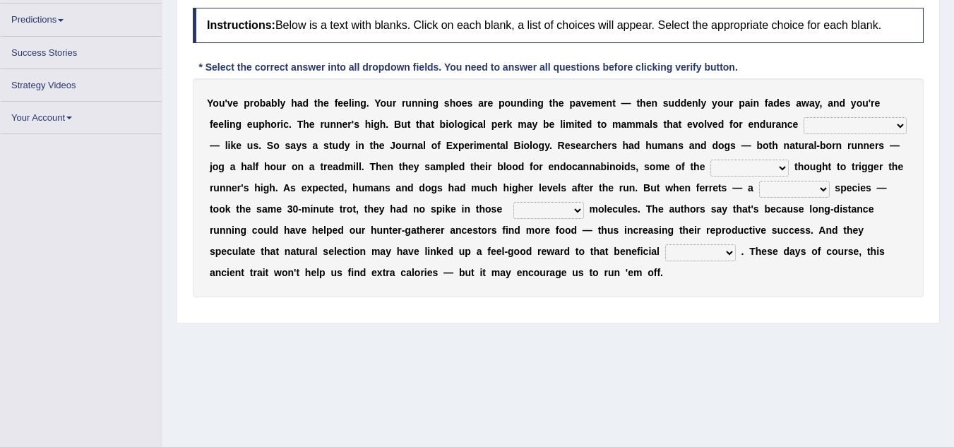
click at [840, 119] on select "[PERSON_NAME] personalize classifies exercise" at bounding box center [855, 125] width 103 height 17
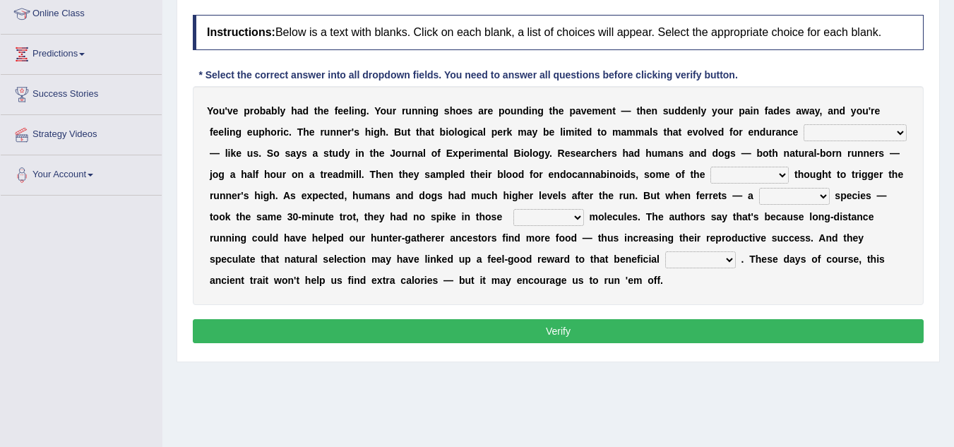
scroll to position [220, 0]
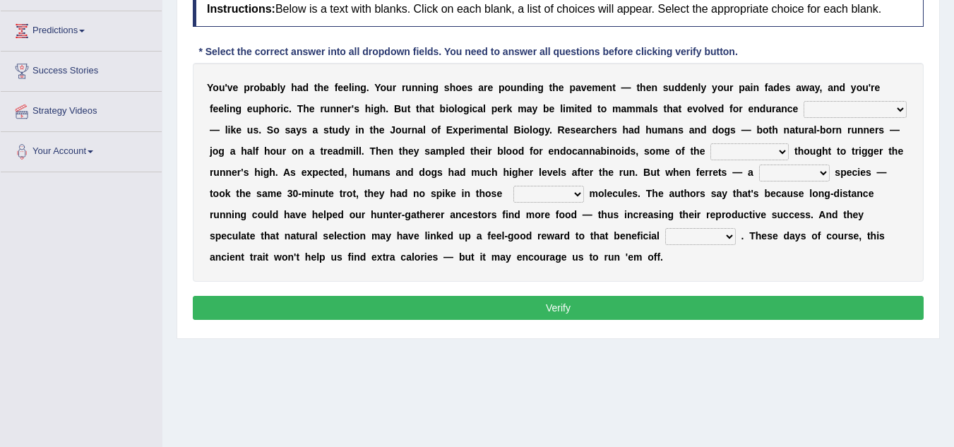
select select "exercise"
click at [804, 101] on select "[PERSON_NAME] personalize classifies exercise" at bounding box center [855, 109] width 103 height 17
click at [710, 150] on select "almshouse turnarounds compounds foxhounds" at bounding box center [749, 151] width 78 height 17
select select "compounds"
click at [710, 143] on select "almshouse turnarounds compounds foxhounds" at bounding box center [749, 151] width 78 height 17
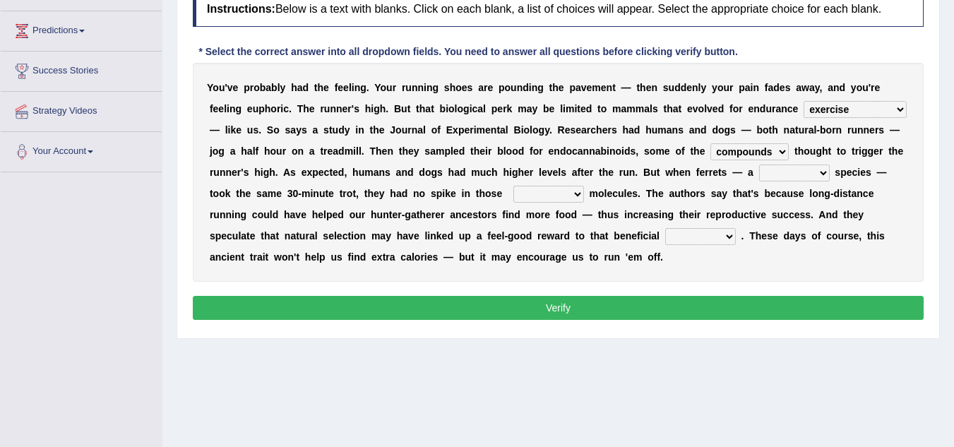
click at [770, 169] on select "excellency merely faerie sedentary" at bounding box center [794, 173] width 71 height 17
select select "sedentary"
click at [759, 165] on select "excellency merely faerie sedentary" at bounding box center [794, 173] width 71 height 17
click at [541, 192] on select "groaned feel-good inchoate loaned" at bounding box center [548, 194] width 71 height 17
select select "feel-good"
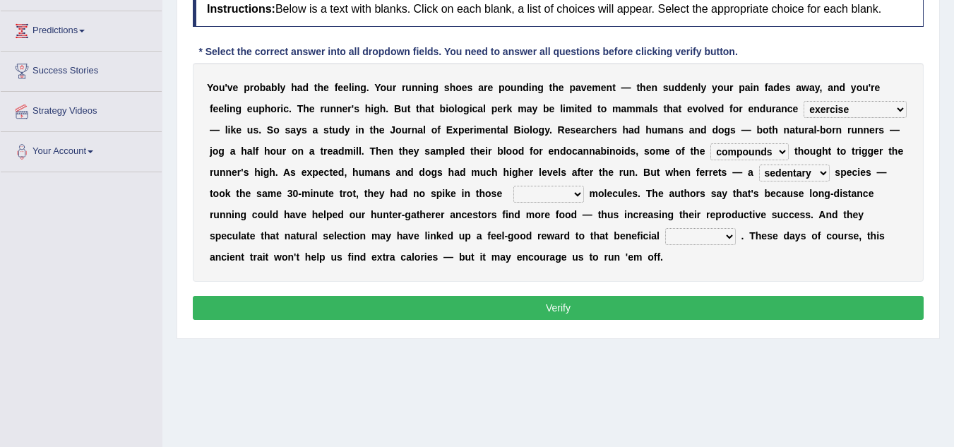
click at [513, 186] on select "groaned feel-good inchoate loaned" at bounding box center [548, 194] width 71 height 17
click at [686, 239] on select "wager exchanger behavior regulator" at bounding box center [700, 236] width 71 height 17
select select "behavior"
click at [665, 228] on select "wager exchanger behavior regulator" at bounding box center [700, 236] width 71 height 17
click at [703, 299] on button "Verify" at bounding box center [558, 308] width 731 height 24
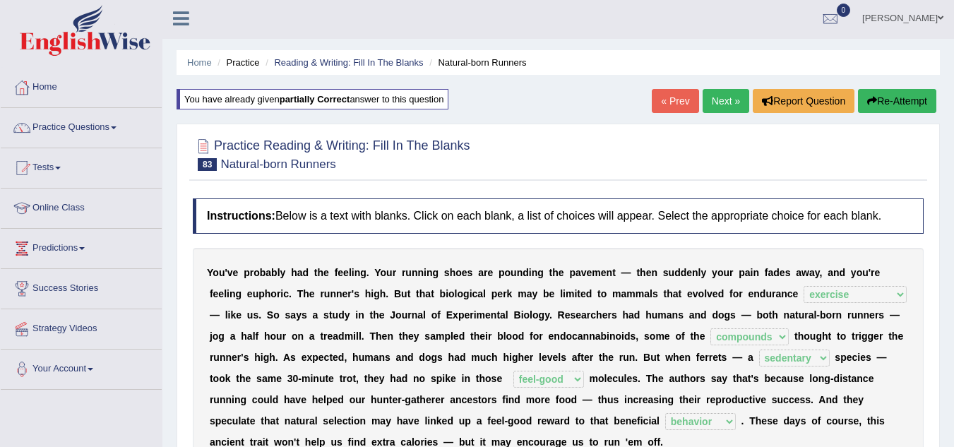
scroll to position [0, 0]
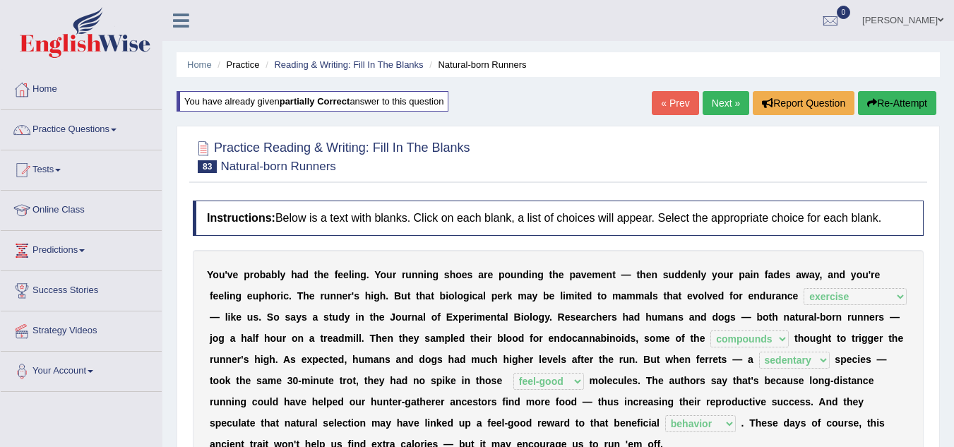
click at [727, 107] on link "Next »" at bounding box center [726, 103] width 47 height 24
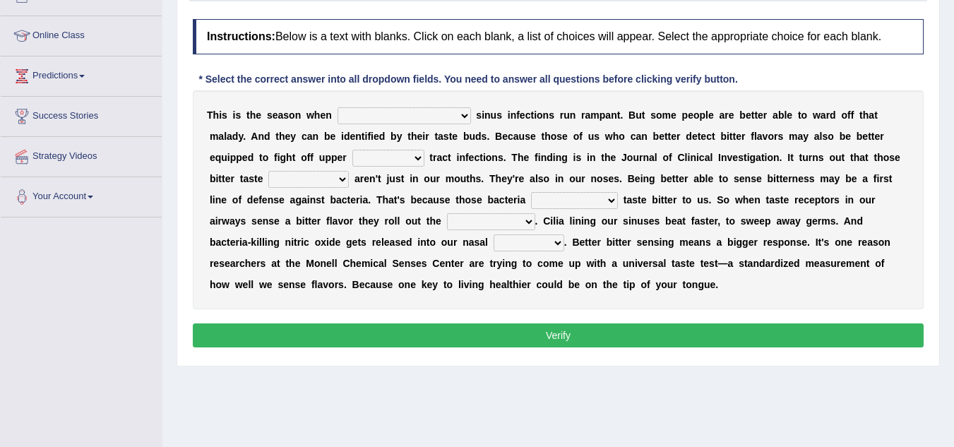
scroll to position [201, 0]
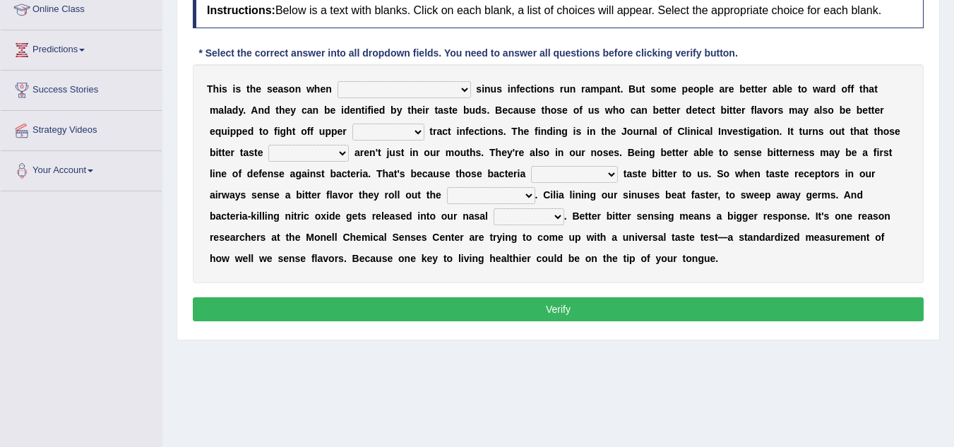
click at [363, 88] on select "conventicle [DEMOGRAPHIC_DATA] bacterial prissier" at bounding box center [404, 89] width 133 height 17
select select "[DEMOGRAPHIC_DATA]"
click at [338, 81] on select "conventicle [DEMOGRAPHIC_DATA] bacterial prissier" at bounding box center [404, 89] width 133 height 17
click at [352, 129] on select "faulty respiratory togae gawky" at bounding box center [388, 132] width 72 height 17
click at [352, 135] on select "faulty respiratory togae gawky" at bounding box center [388, 132] width 72 height 17
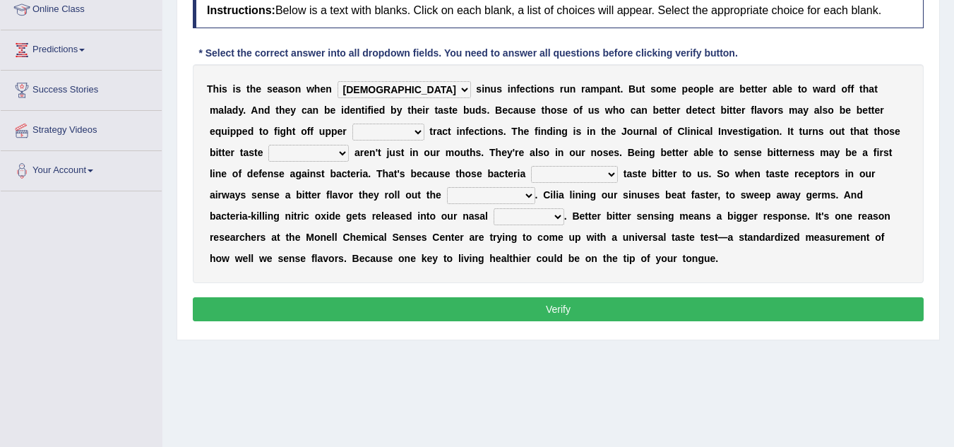
select select "respiratory"
click at [352, 124] on select "faulty respiratory togae gawky" at bounding box center [388, 132] width 72 height 17
click at [386, 92] on select "conventicle [DEMOGRAPHIC_DATA] bacterial prissier" at bounding box center [404, 89] width 133 height 17
click at [338, 81] on select "conventicle [DEMOGRAPHIC_DATA] bacterial prissier" at bounding box center [404, 89] width 133 height 17
click at [268, 153] on select "depressions dinners submissions receptors" at bounding box center [308, 153] width 80 height 17
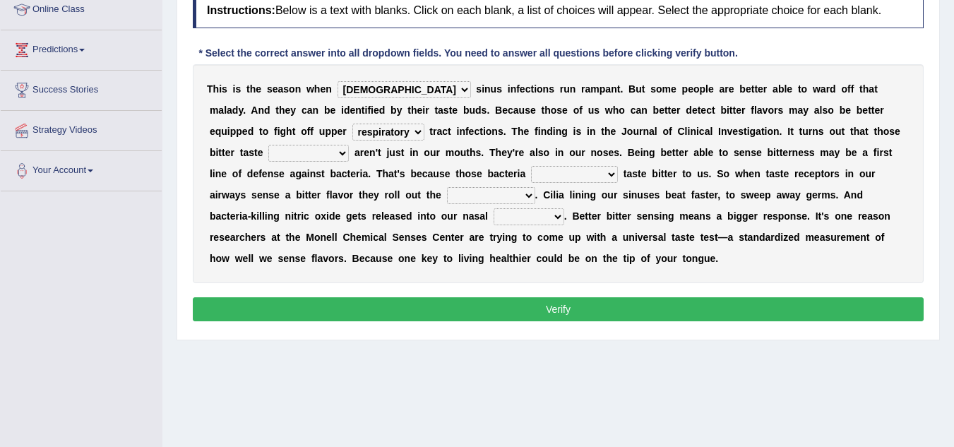
click at [323, 258] on b "v" at bounding box center [326, 258] width 6 height 11
click at [268, 156] on select "depressions dinners submissions receptors" at bounding box center [308, 153] width 80 height 17
select select "receptors"
click at [268, 145] on select "depressions dinners submissions receptors" at bounding box center [308, 153] width 80 height 17
click at [531, 174] on select "purposelessly actually diagonally providently" at bounding box center [574, 174] width 87 height 17
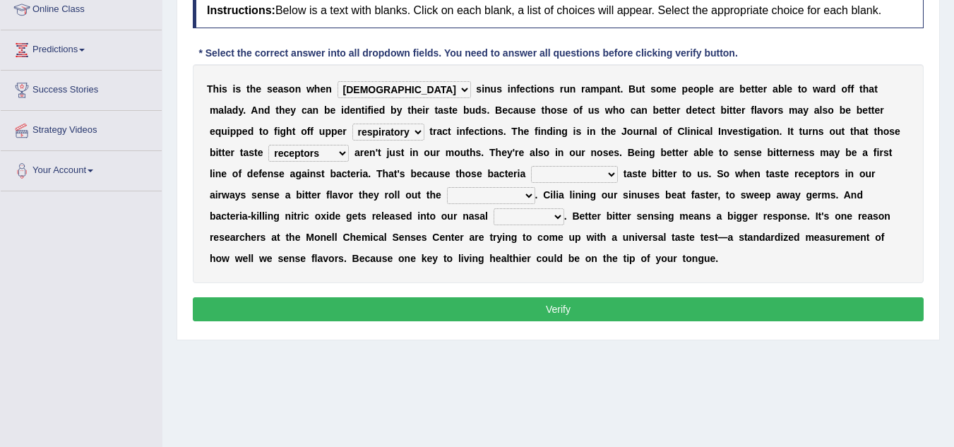
select select "purposelessly"
click at [531, 166] on select "purposelessly actually diagonally providently" at bounding box center [574, 174] width 87 height 17
click at [447, 194] on select "defenses contradictions chestnuts pelvis" at bounding box center [491, 195] width 88 height 17
select select "defenses"
click at [447, 187] on select "defenses contradictions chestnuts pelvis" at bounding box center [491, 195] width 88 height 17
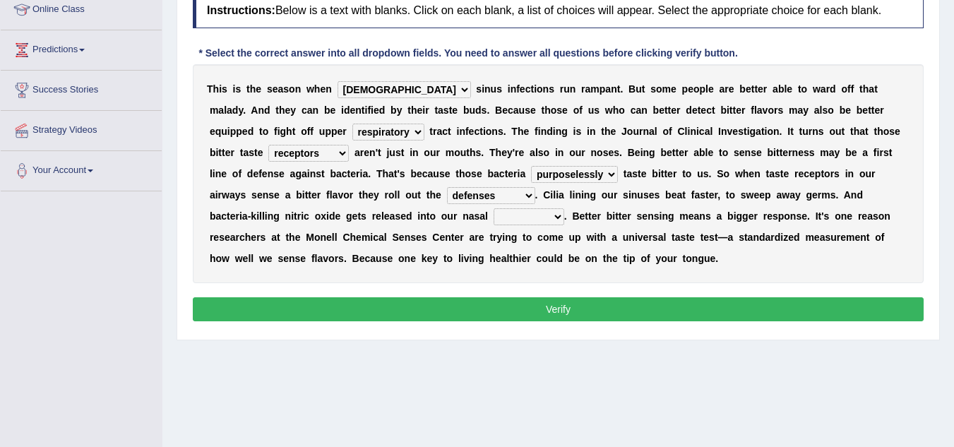
click at [494, 220] on select "causalities localities infirmities cavities" at bounding box center [529, 216] width 71 height 17
select select "cavities"
click at [494, 208] on select "causalities localities infirmities cavities" at bounding box center [529, 216] width 71 height 17
click at [454, 303] on button "Verify" at bounding box center [558, 309] width 731 height 24
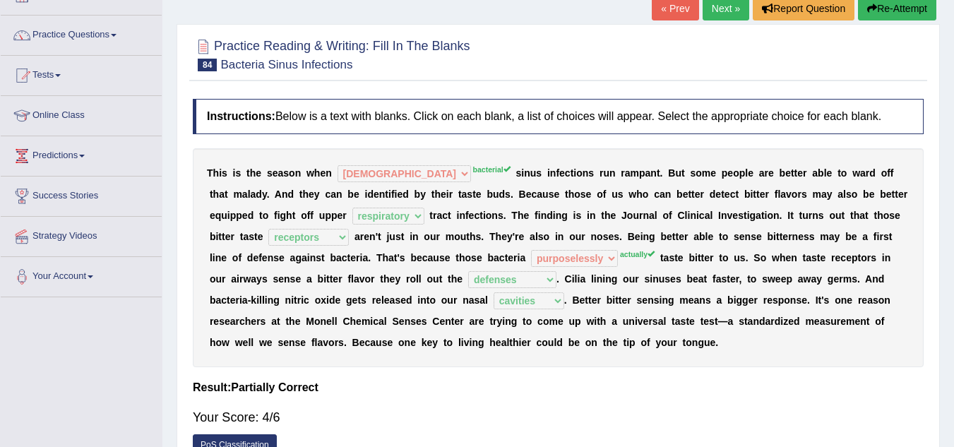
scroll to position [80, 0]
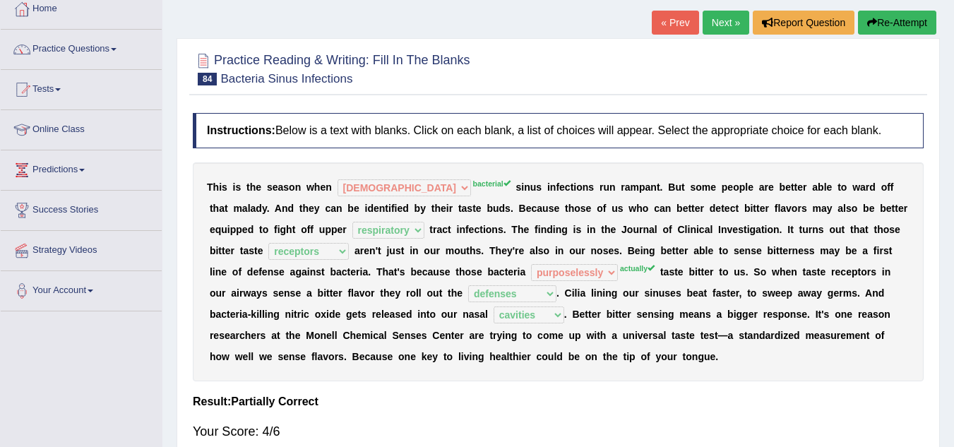
click at [889, 23] on button "Re-Attempt" at bounding box center [897, 23] width 78 height 24
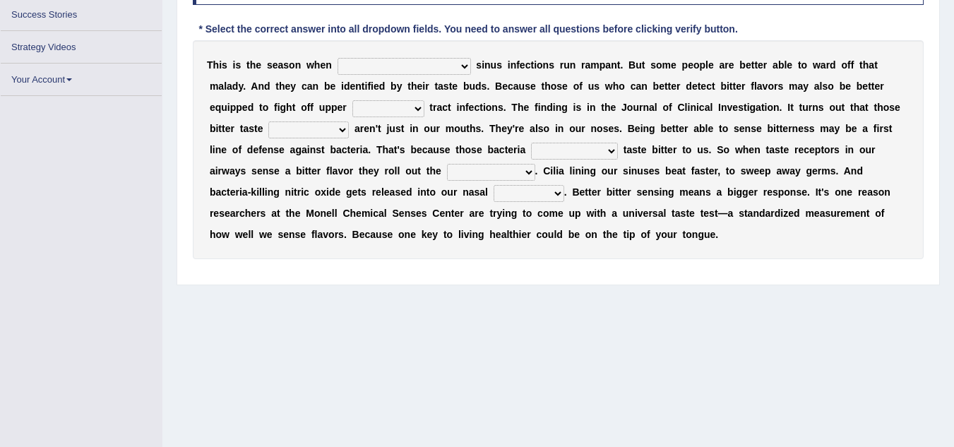
scroll to position [234, 0]
click at [342, 67] on select "conventicle [DEMOGRAPHIC_DATA] bacterial prissier" at bounding box center [404, 66] width 133 height 17
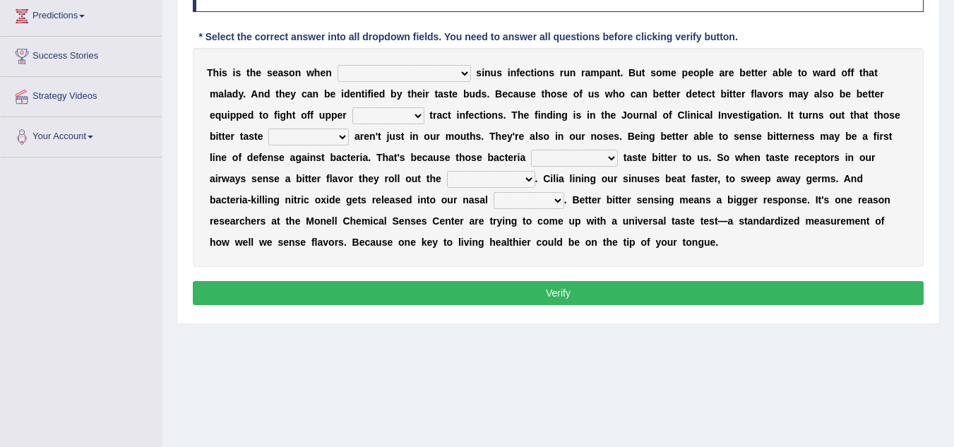
scroll to position [275, 0]
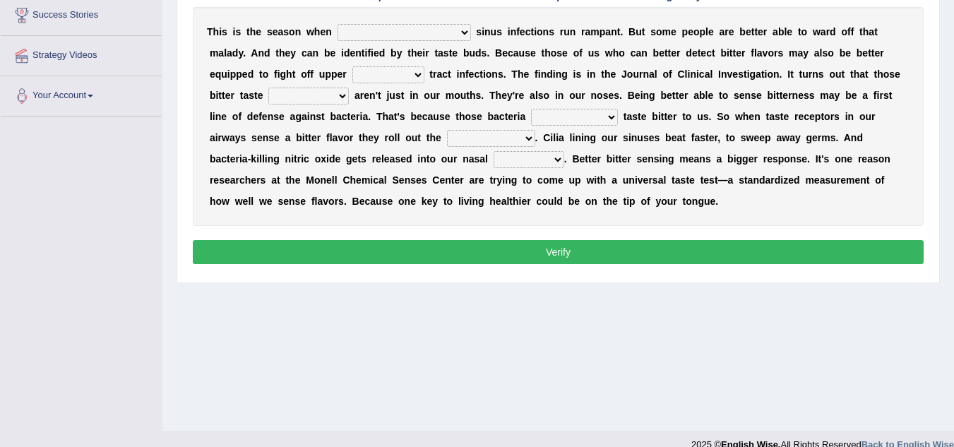
select select "bacterial"
click at [338, 24] on select "conventicle [DEMOGRAPHIC_DATA] bacterial prissier" at bounding box center [404, 32] width 133 height 17
click at [352, 68] on select "faulty respiratory togae gawky" at bounding box center [388, 74] width 72 height 17
select select "respiratory"
click at [352, 66] on select "faulty respiratory togae gawky" at bounding box center [388, 74] width 72 height 17
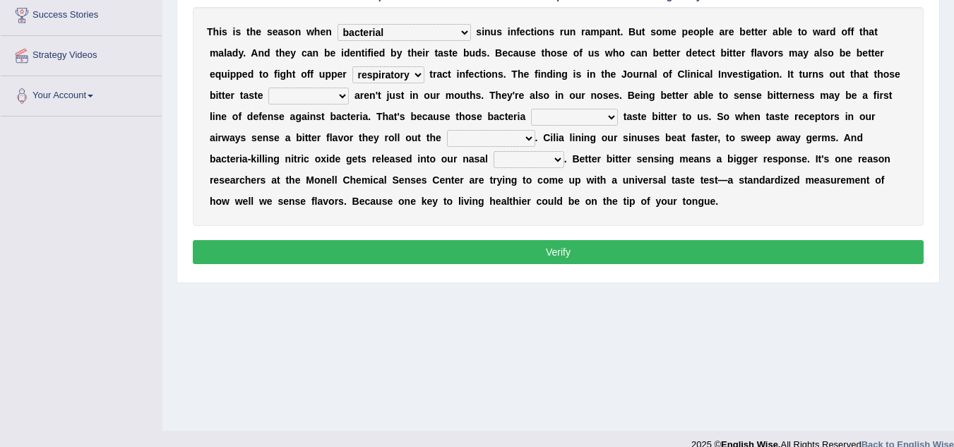
click at [268, 98] on select "depressions dinners submissions receptors" at bounding box center [308, 96] width 80 height 17
select select "receptors"
click at [268, 88] on select "depressions dinners submissions receptors" at bounding box center [308, 96] width 80 height 17
click at [531, 118] on select "purposelessly actually diagonally providently" at bounding box center [574, 117] width 87 height 17
select select "actually"
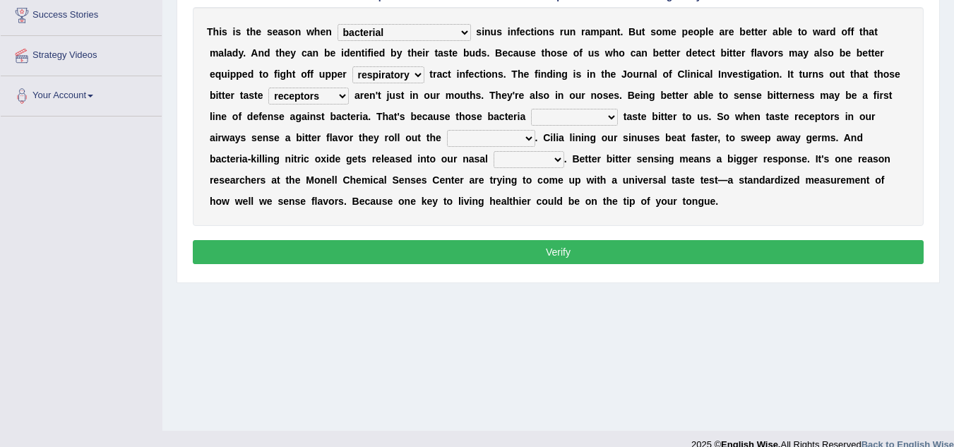
click at [531, 109] on select "purposelessly actually diagonally providently" at bounding box center [574, 117] width 87 height 17
click at [455, 138] on select "defenses contradictions chestnuts pelvis" at bounding box center [491, 138] width 88 height 17
select select "defenses"
click at [447, 130] on select "defenses contradictions chestnuts pelvis" at bounding box center [491, 138] width 88 height 17
click at [494, 162] on select "causalities localities infirmities cavities" at bounding box center [529, 159] width 71 height 17
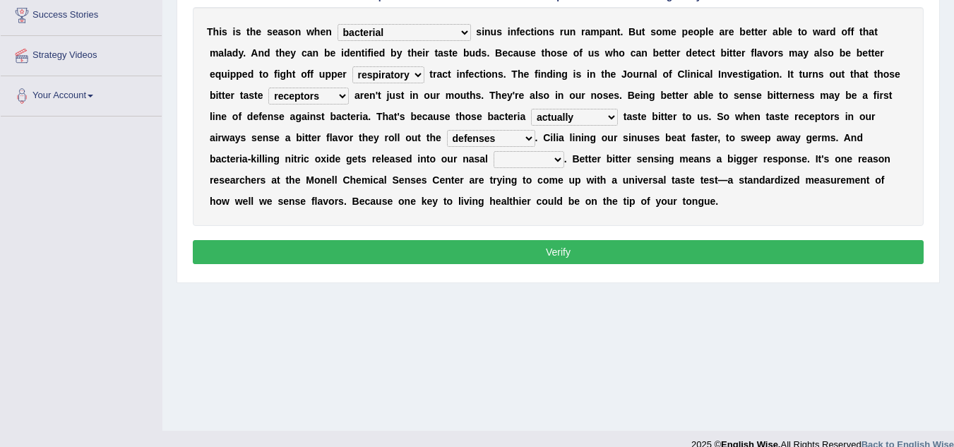
select select "cavities"
click at [494, 151] on select "causalities localities infirmities cavities" at bounding box center [529, 159] width 71 height 17
click at [445, 245] on button "Verify" at bounding box center [558, 252] width 731 height 24
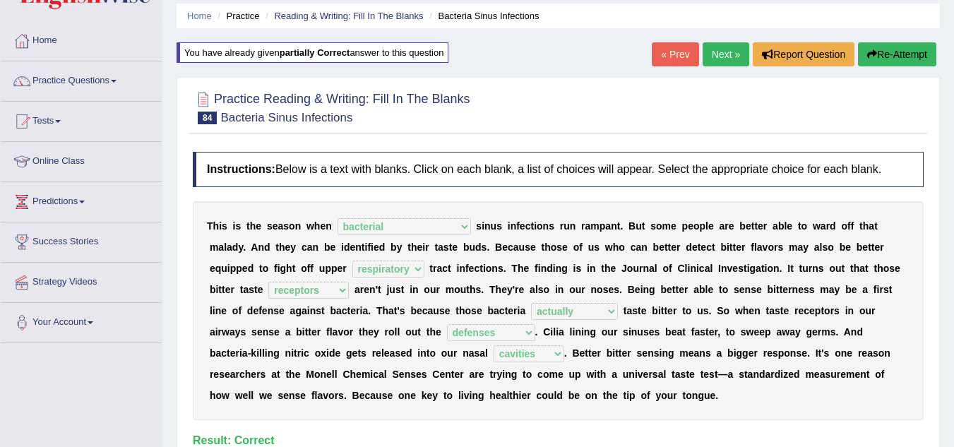
scroll to position [39, 0]
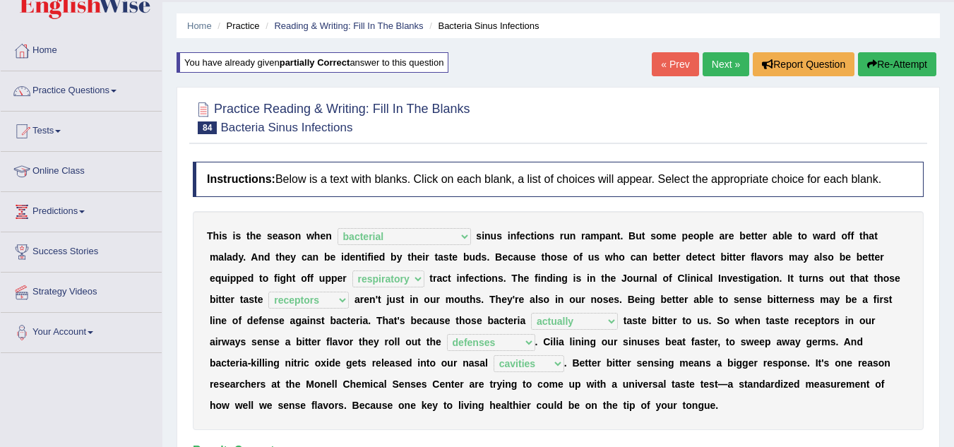
click at [725, 61] on link "Next »" at bounding box center [726, 64] width 47 height 24
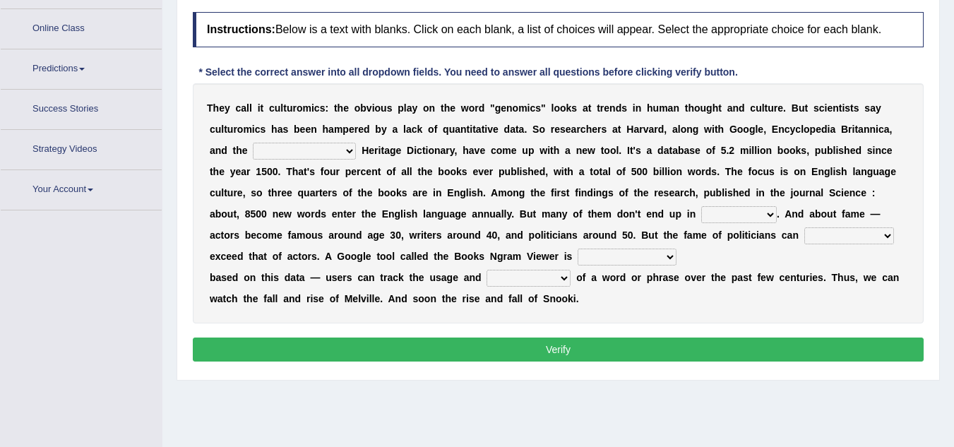
scroll to position [208, 0]
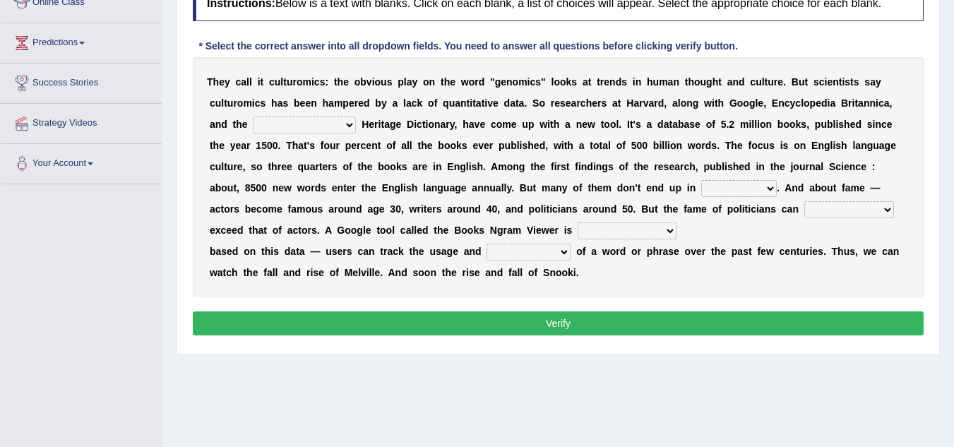
click at [265, 126] on select "Mettlesome Silicon [MEDICAL_DATA] American" at bounding box center [304, 125] width 103 height 17
select select "American"
click at [253, 117] on select "Mettlesome Silicon [MEDICAL_DATA] American" at bounding box center [304, 125] width 103 height 17
click at [732, 193] on select "veterinaries fairies dictionaries smithies" at bounding box center [739, 188] width 76 height 17
select select "dictionaries"
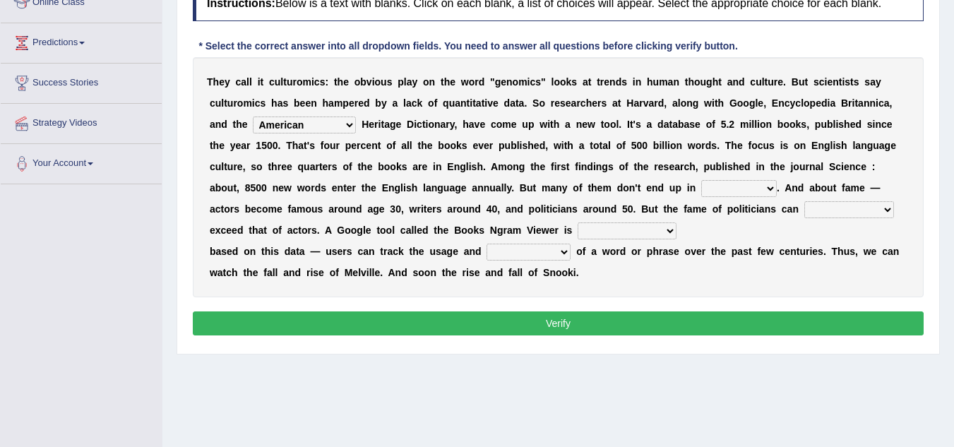
click at [701, 180] on select "veterinaries fairies dictionaries smithies" at bounding box center [739, 188] width 76 height 17
click at [826, 213] on select "intelligibly eventually venturesomely preferably" at bounding box center [849, 209] width 90 height 17
select select "eventually"
click at [804, 201] on select "intelligibly eventually venturesomely preferably" at bounding box center [849, 209] width 90 height 17
click at [599, 234] on select "nonoccupational nonbreakable trainable available" at bounding box center [627, 230] width 99 height 17
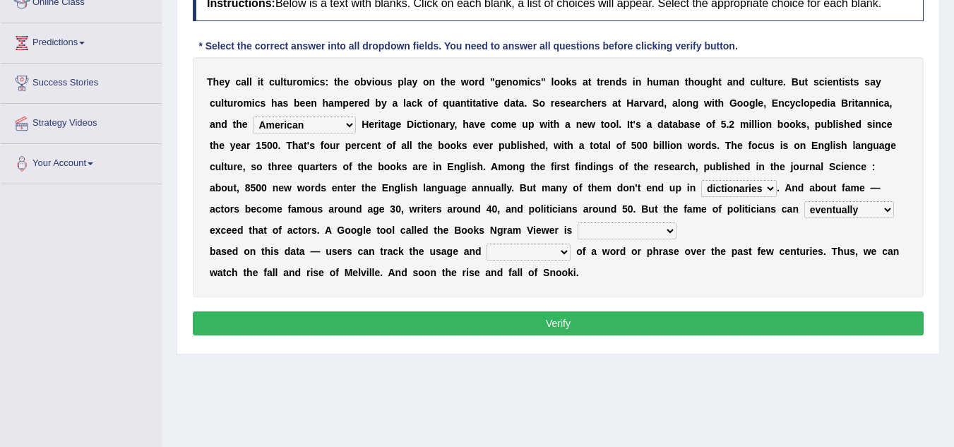
select select "available"
click at [578, 222] on select "nonoccupational nonbreakable trainable available" at bounding box center [627, 230] width 99 height 17
click at [521, 253] on select "frequency derisory drearily inappreciably" at bounding box center [528, 252] width 84 height 17
select select "frequency"
click at [486, 244] on select "frequency derisory drearily inappreciably" at bounding box center [528, 252] width 84 height 17
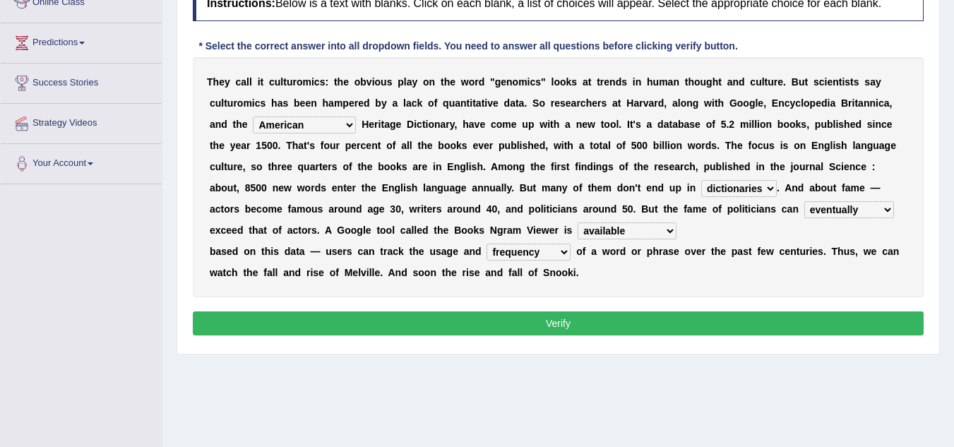
click at [514, 317] on button "Verify" at bounding box center [558, 323] width 731 height 24
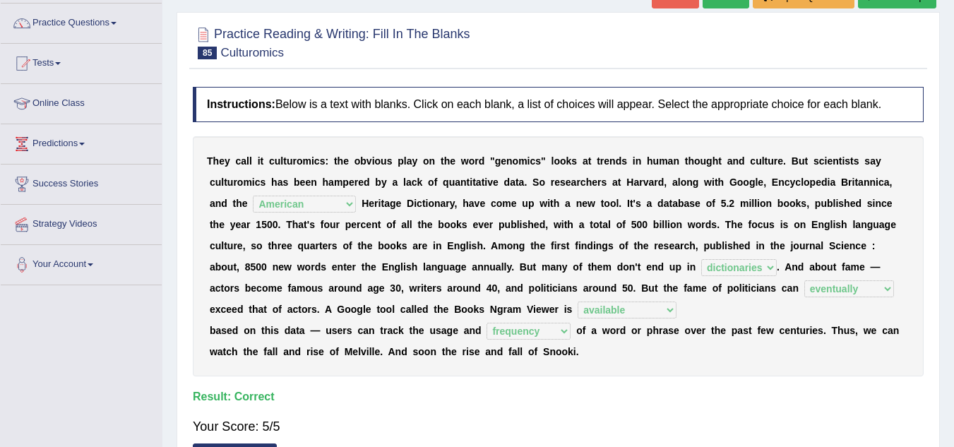
scroll to position [103, 0]
